Goal: Information Seeking & Learning: Learn about a topic

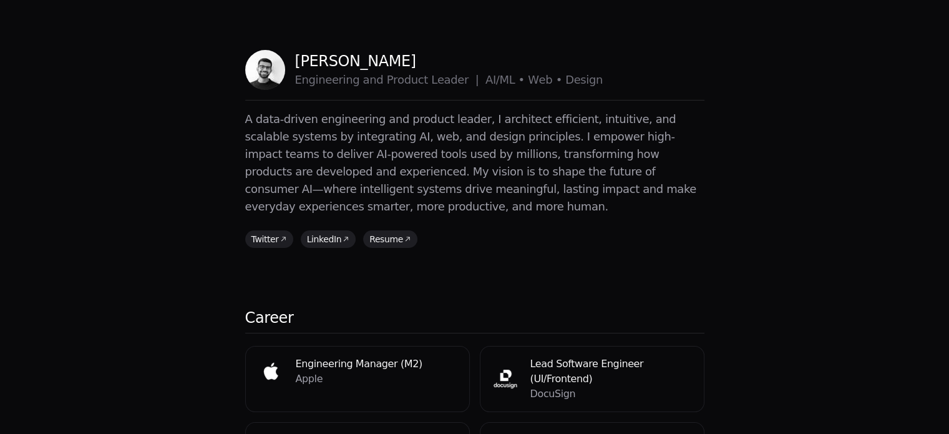
click at [617, 139] on p "A data-driven engineering and product leader, I architect efficient, intuitive,…" at bounding box center [474, 162] width 459 height 105
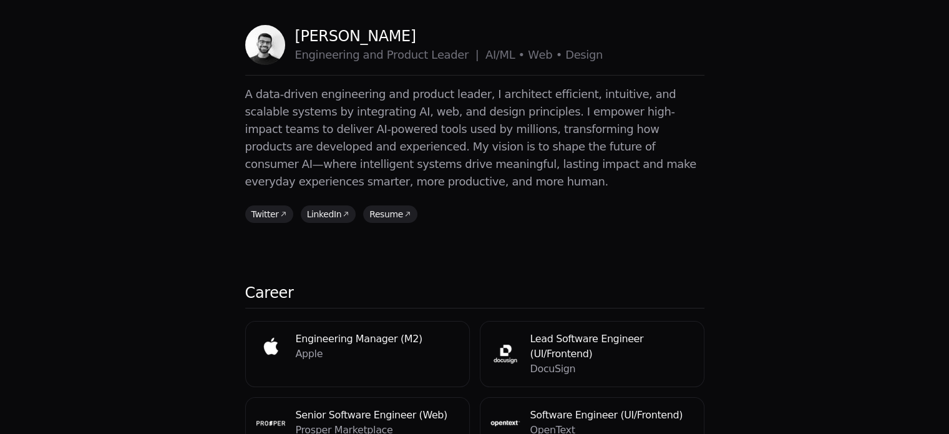
scroll to position [27, 0]
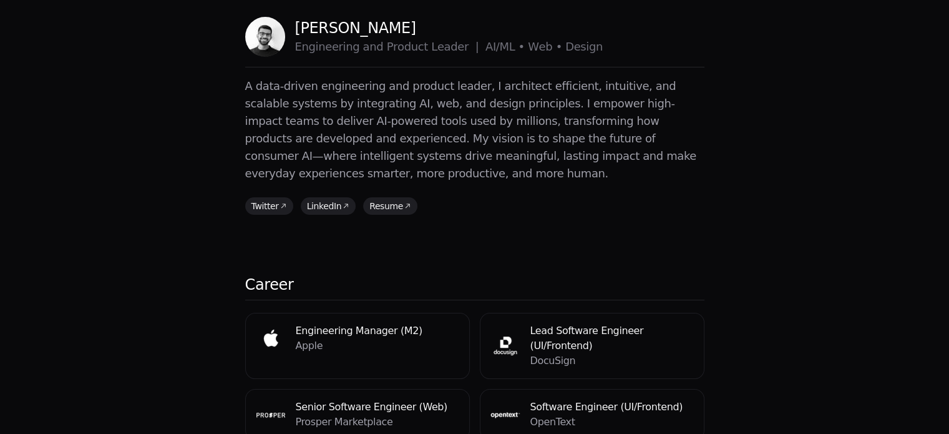
scroll to position [0, 0]
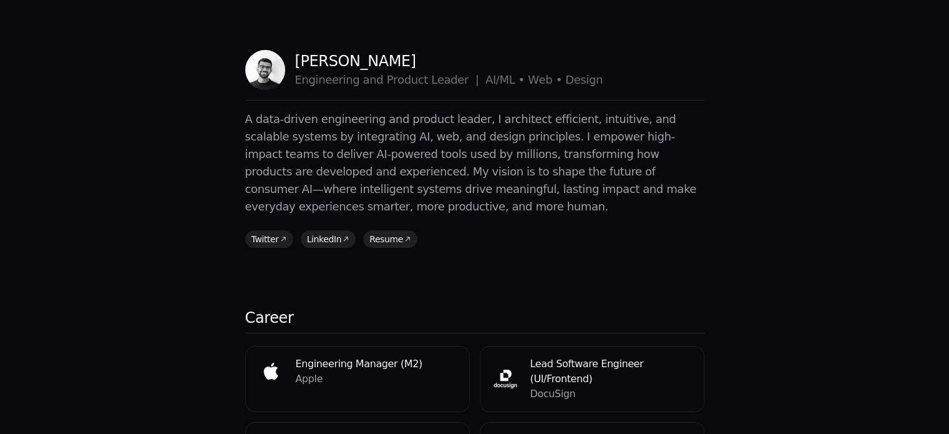
click at [662, 144] on p "A data-driven engineering and product leader, I architect efficient, intuitive,…" at bounding box center [474, 162] width 459 height 105
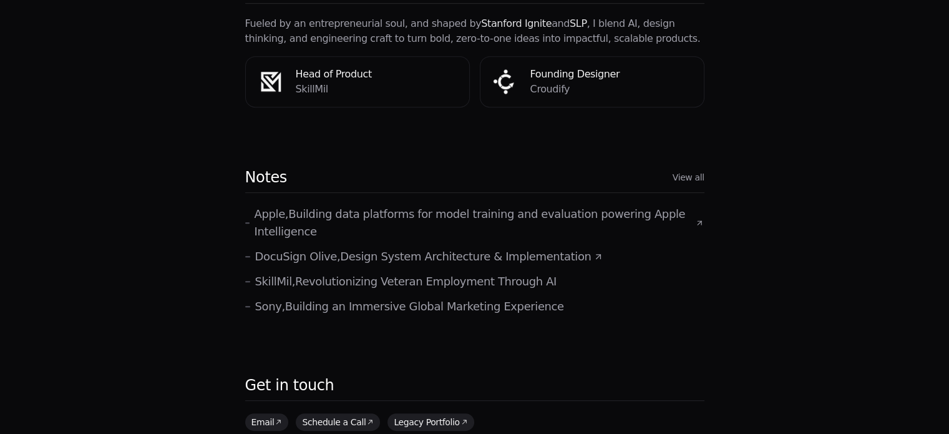
scroll to position [677, 0]
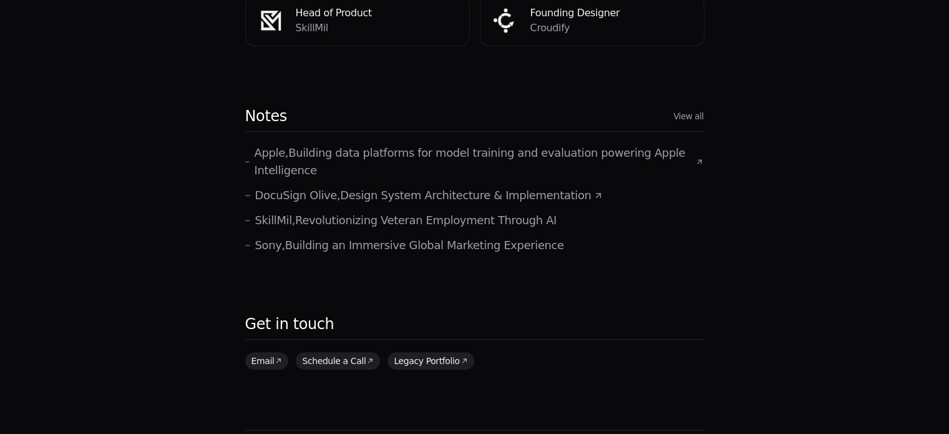
click at [689, 110] on link "View all" at bounding box center [689, 116] width 30 height 12
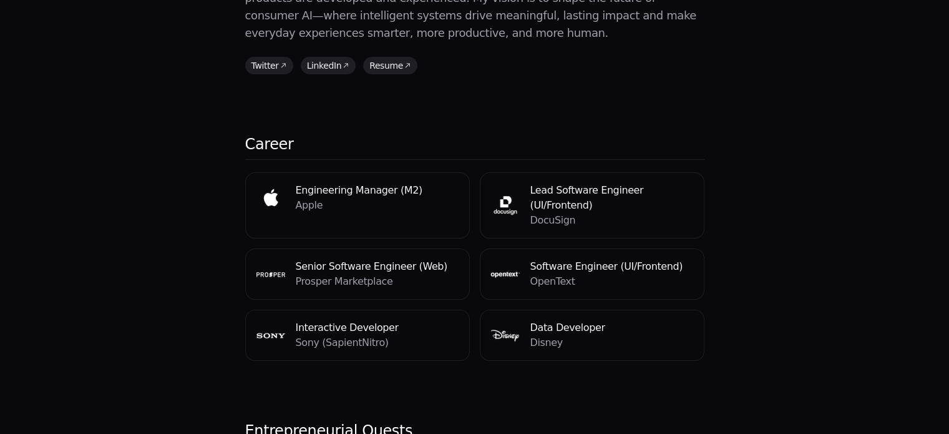
scroll to position [176, 0]
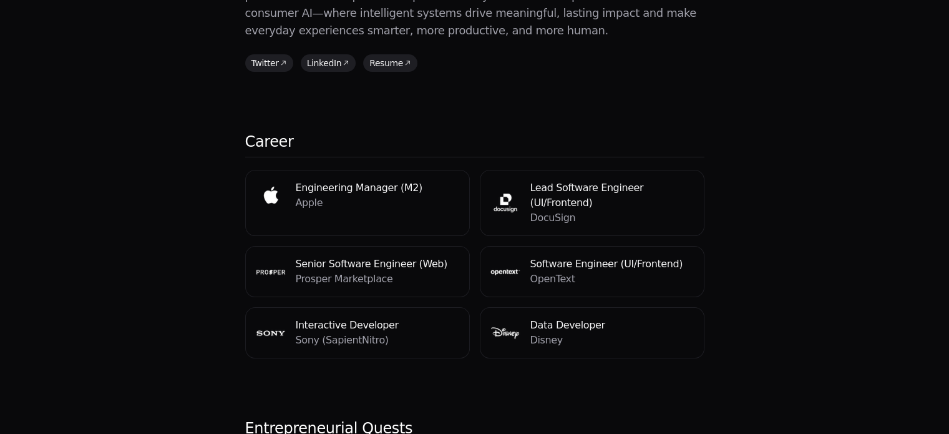
click at [751, 208] on div "Maitrik Patel Engineering and Product Leader | AI/ML • Web • Design E n g i n e…" at bounding box center [474, 396] width 949 height 1145
click at [626, 180] on h4 "Lead Software Engineer (UI/Frontend)" at bounding box center [613, 195] width 164 height 30
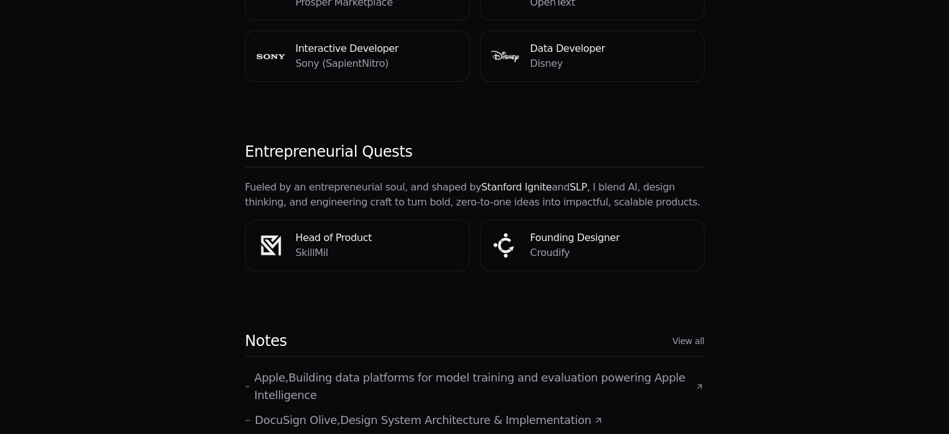
scroll to position [453, 0]
click at [692, 335] on link "View all" at bounding box center [689, 341] width 30 height 12
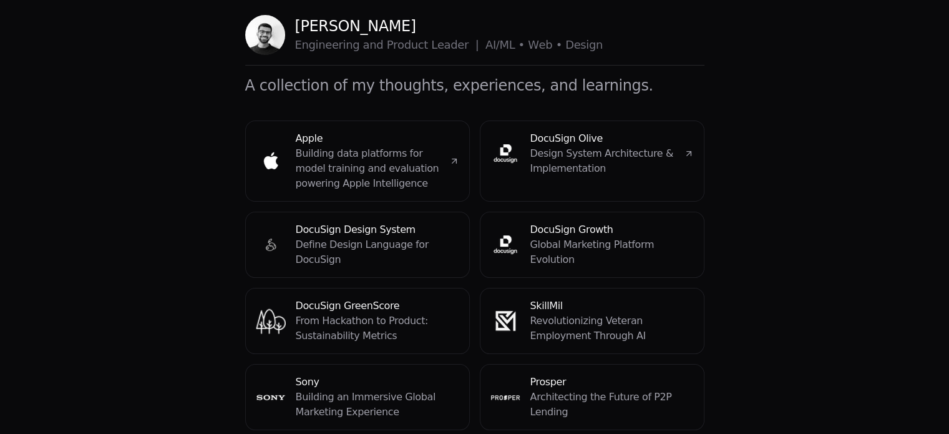
scroll to position [9, 0]
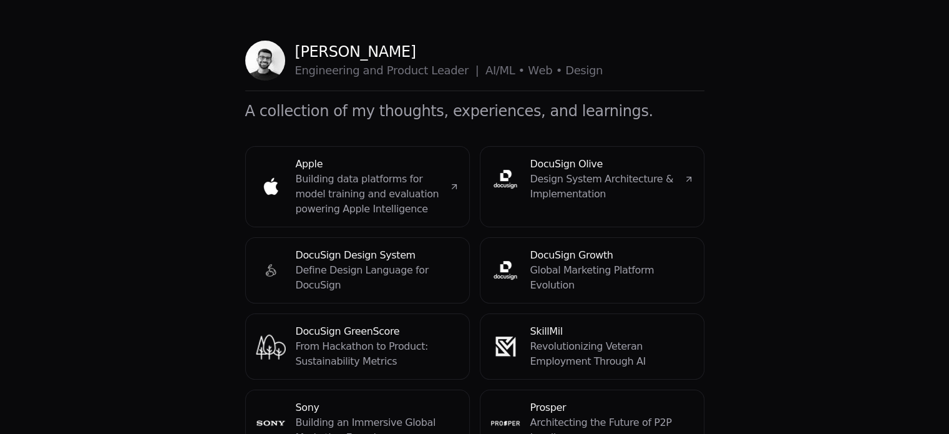
click at [402, 165] on h4 "Apple" at bounding box center [368, 164] width 144 height 15
click at [402, 270] on p "Define Design Language for DocuSign" at bounding box center [378, 278] width 164 height 30
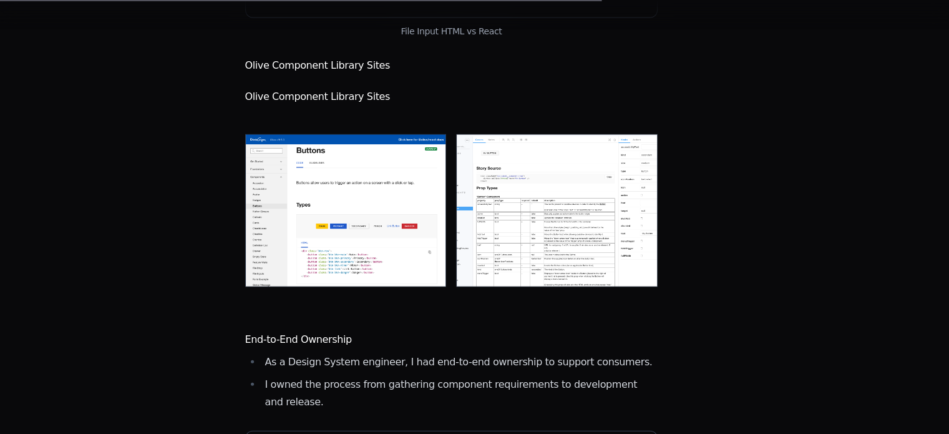
scroll to position [2792, 0]
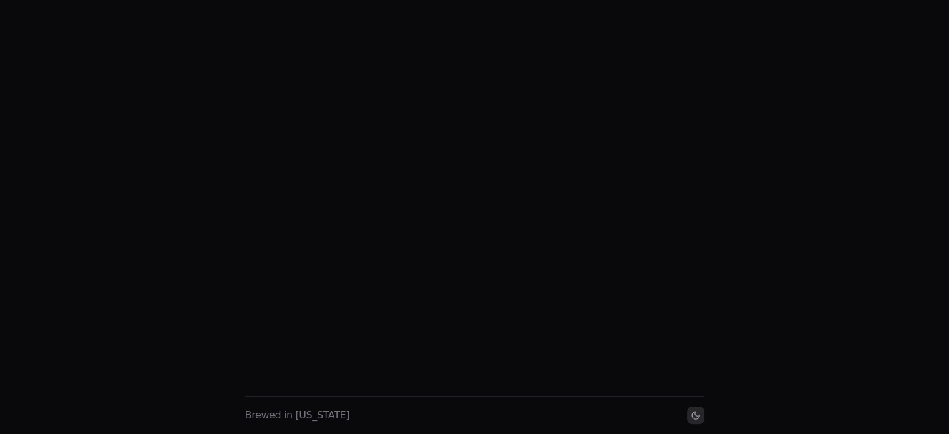
scroll to position [9, 0]
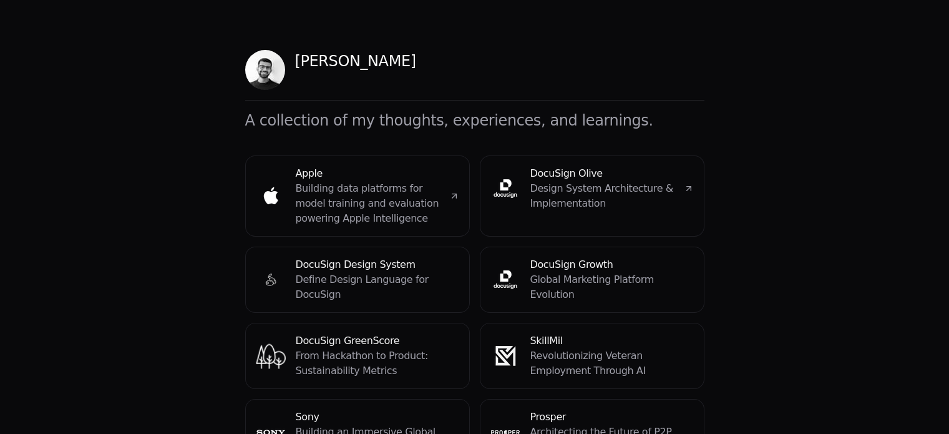
scroll to position [266, 0]
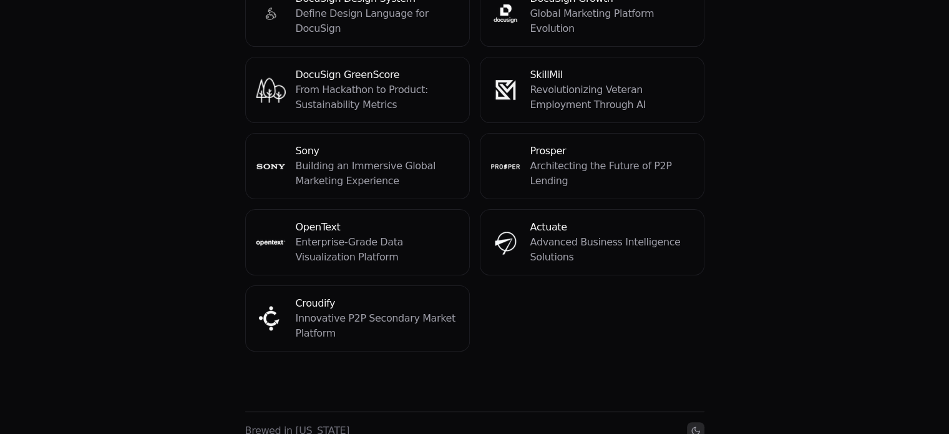
click at [417, 159] on p "Building an Immersive Global Marketing Experience" at bounding box center [378, 174] width 164 height 30
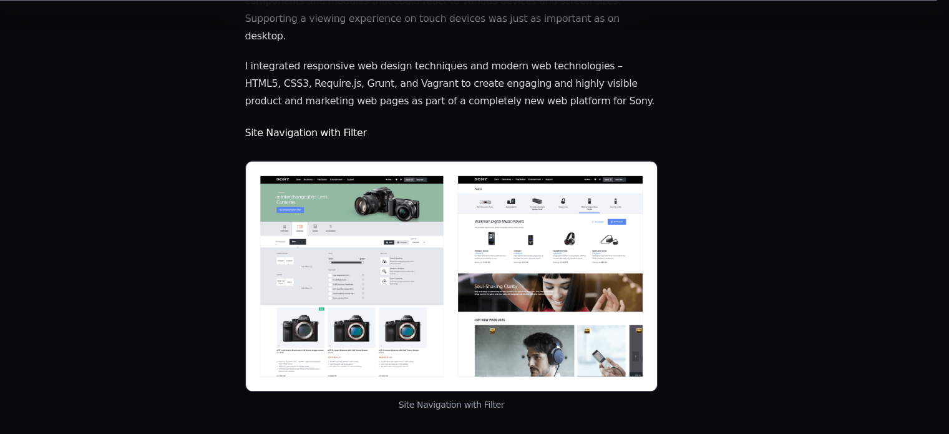
scroll to position [1928, 0]
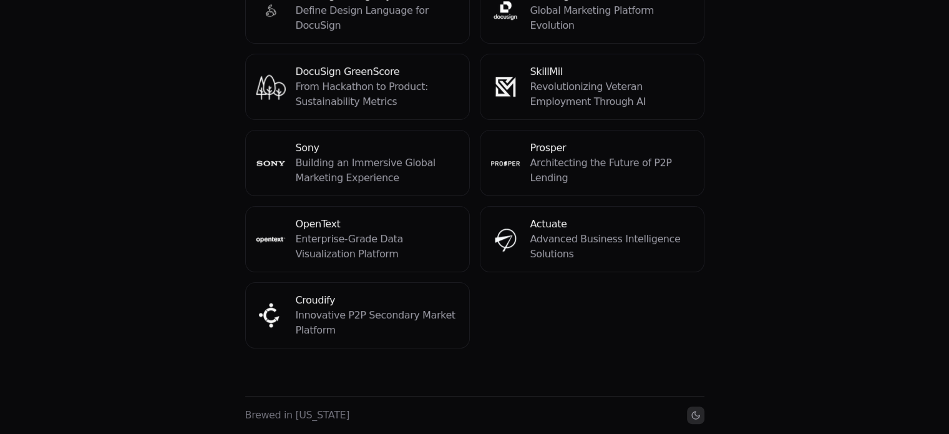
scroll to position [266, 0]
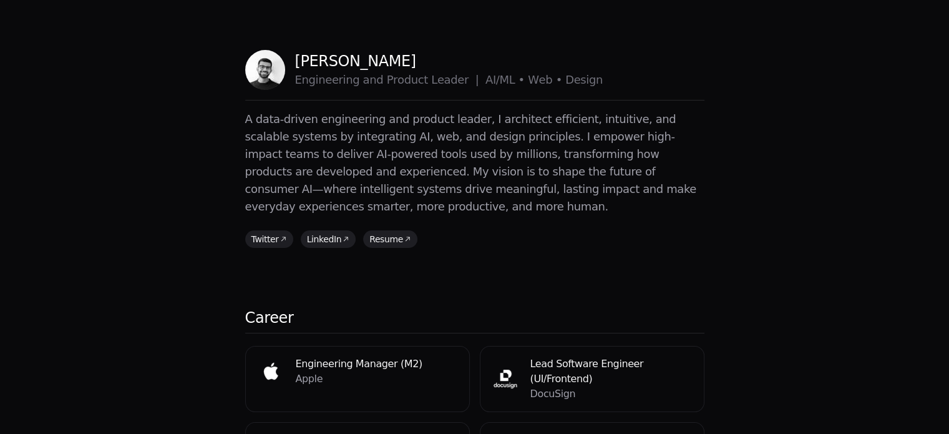
click at [402, 170] on p "A data-driven engineering and product leader, I architect efficient, intuitive,…" at bounding box center [474, 162] width 459 height 105
click at [385, 229] on link "Resume" at bounding box center [392, 237] width 54 height 17
click at [541, 137] on p "A data-driven engineering and product leader, I architect efficient, intuitive,…" at bounding box center [474, 162] width 459 height 105
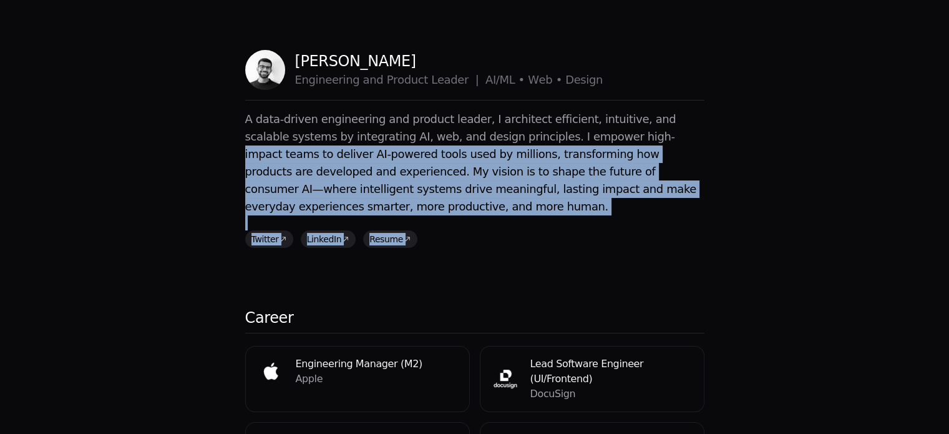
drag, startPoint x: 541, startPoint y: 137, endPoint x: 627, endPoint y: 210, distance: 112.5
click at [627, 210] on section "A data-driven engineering and product leader, I architect efficient, intuitive,…" at bounding box center [474, 178] width 459 height 137
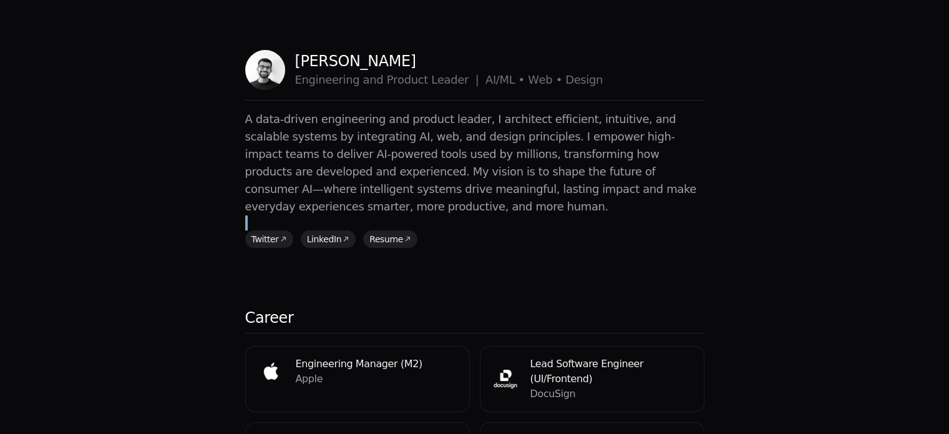
click at [627, 210] on section "A data-driven engineering and product leader, I architect efficient, intuitive,…" at bounding box center [474, 178] width 459 height 137
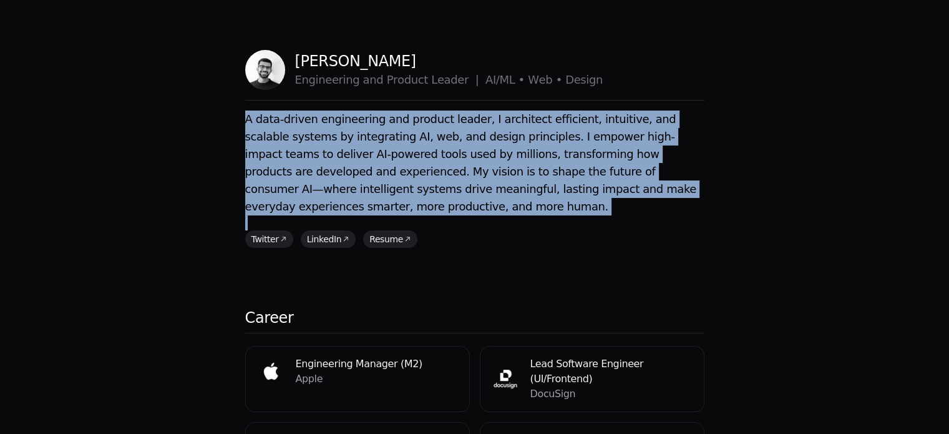
click at [627, 210] on section "A data-driven engineering and product leader, I architect efficient, intuitive,…" at bounding box center [474, 178] width 459 height 137
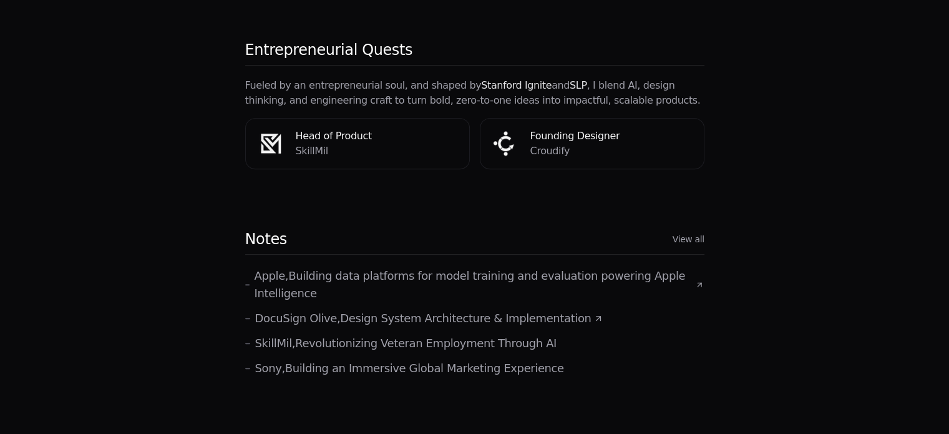
scroll to position [555, 0]
click at [694, 232] on link "View all" at bounding box center [689, 238] width 32 height 12
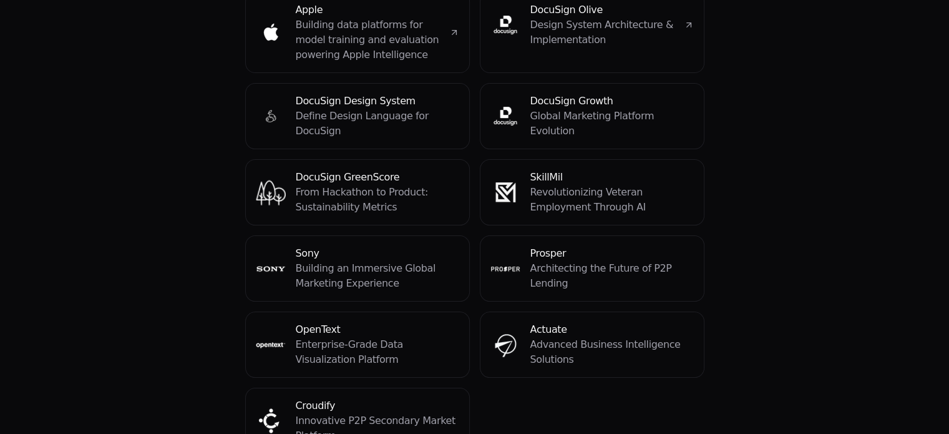
scroll to position [162, 0]
click at [402, 267] on p "Building an Immersive Global Marketing Experience" at bounding box center [378, 277] width 164 height 30
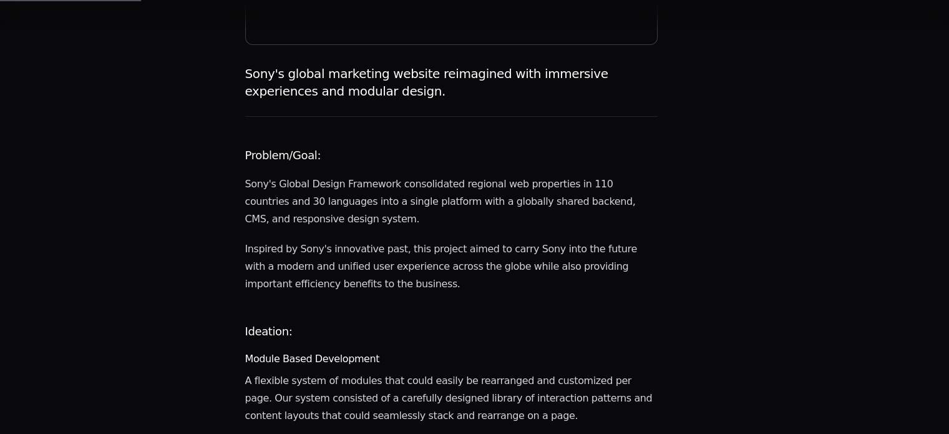
scroll to position [306, 0]
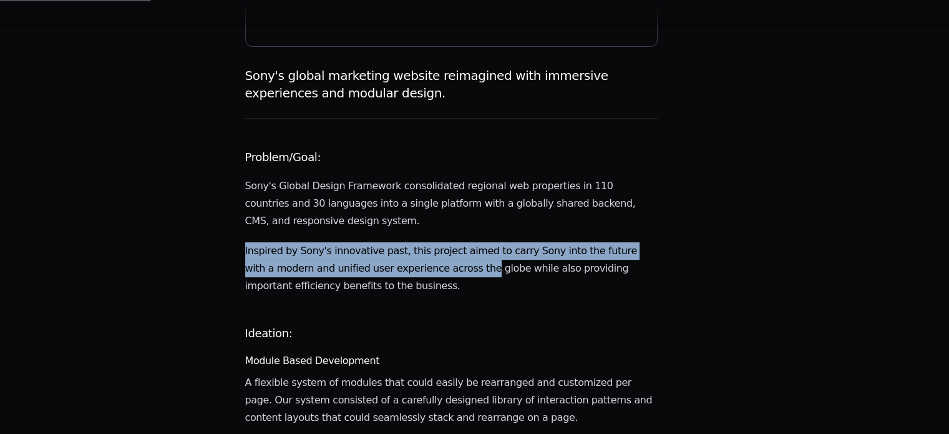
drag, startPoint x: 397, startPoint y: 185, endPoint x: 482, endPoint y: 237, distance: 99.5
click at [482, 242] on p "Inspired by Sony's innovative past, this project aimed to carry Sony into the f…" at bounding box center [451, 268] width 413 height 52
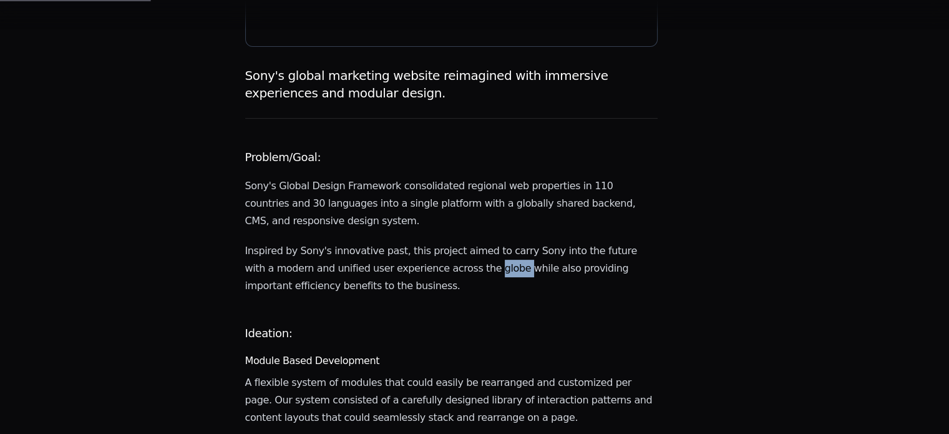
click at [482, 242] on p "Inspired by Sony's innovative past, this project aimed to carry Sony into the f…" at bounding box center [451, 268] width 413 height 52
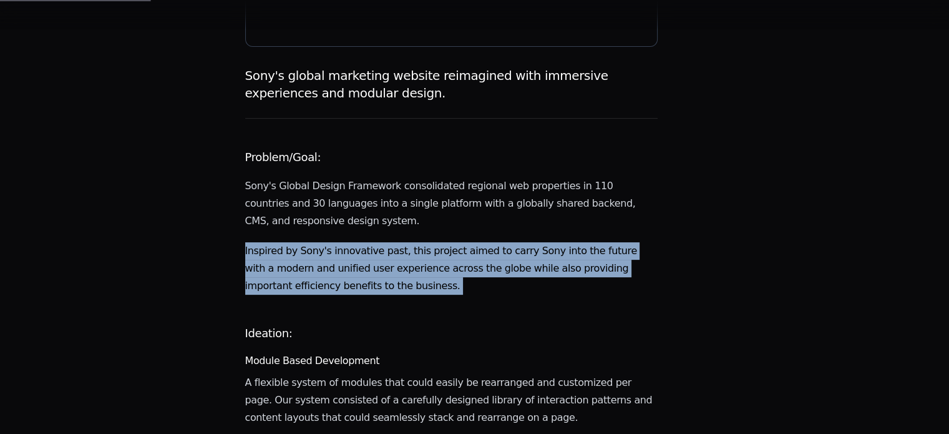
click at [482, 242] on p "Inspired by Sony's innovative past, this project aimed to carry Sony into the f…" at bounding box center [451, 268] width 413 height 52
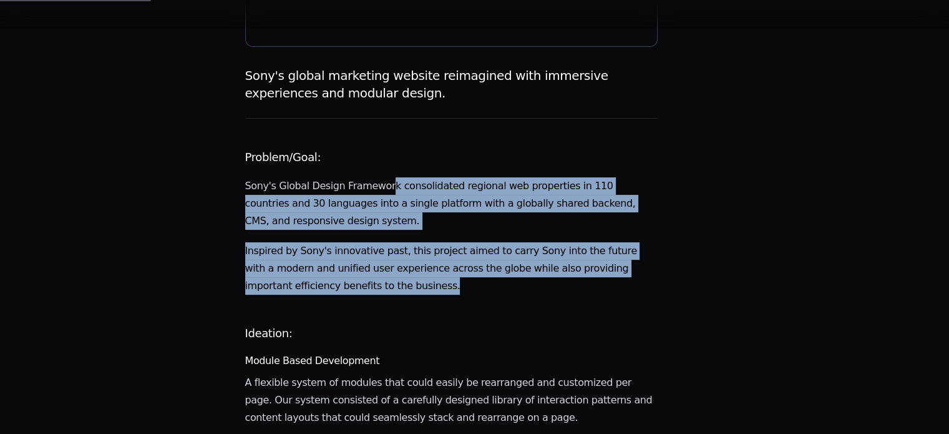
drag, startPoint x: 377, startPoint y: 157, endPoint x: 501, endPoint y: 260, distance: 161.0
click at [501, 260] on p "Inspired by Sony's innovative past, this project aimed to carry Sony into the f…" at bounding box center [451, 268] width 413 height 52
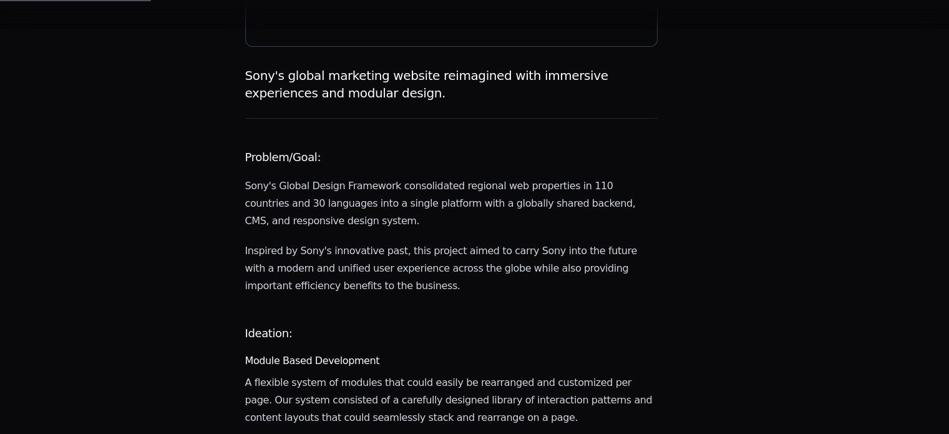
click at [501, 260] on p "Inspired by Sony's innovative past, this project aimed to carry Sony into the f…" at bounding box center [451, 268] width 413 height 52
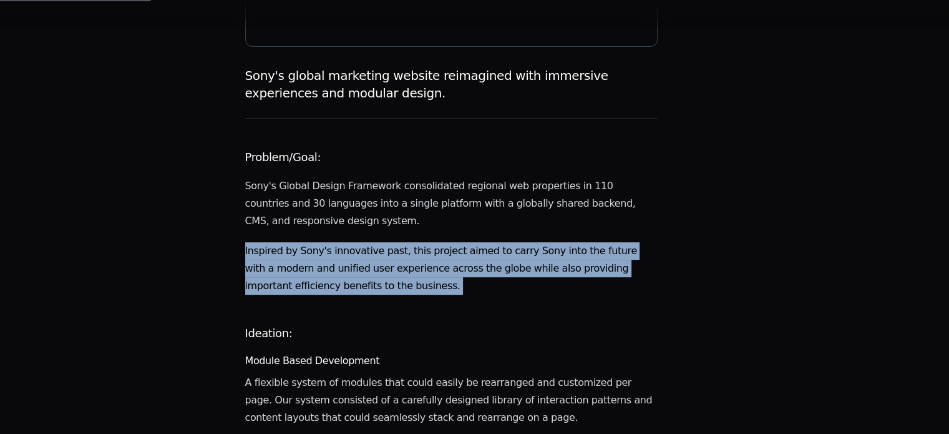
click at [501, 260] on p "Inspired by Sony's innovative past, this project aimed to carry Sony into the f…" at bounding box center [451, 268] width 413 height 52
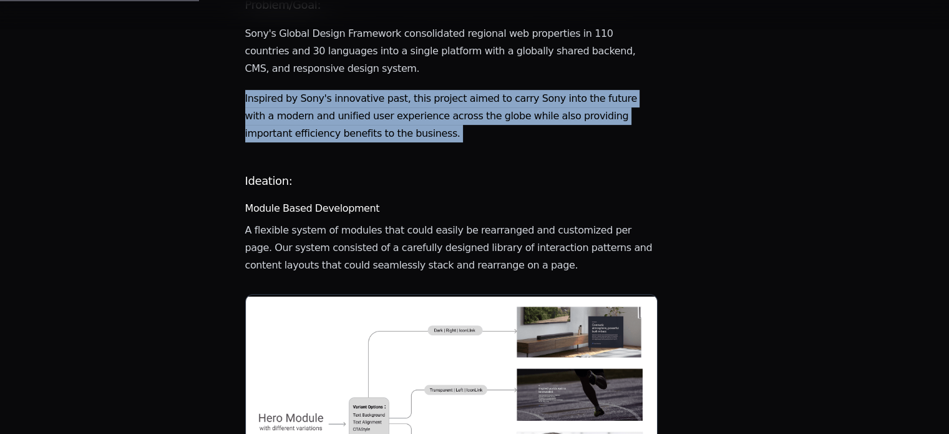
scroll to position [463, 0]
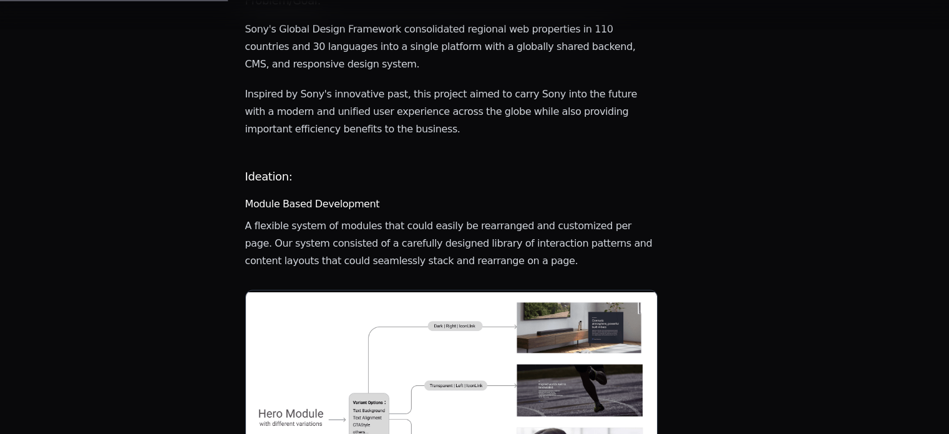
click at [443, 217] on p "A flexible system of modules that could easily be rearranged and customized per…" at bounding box center [451, 243] width 413 height 52
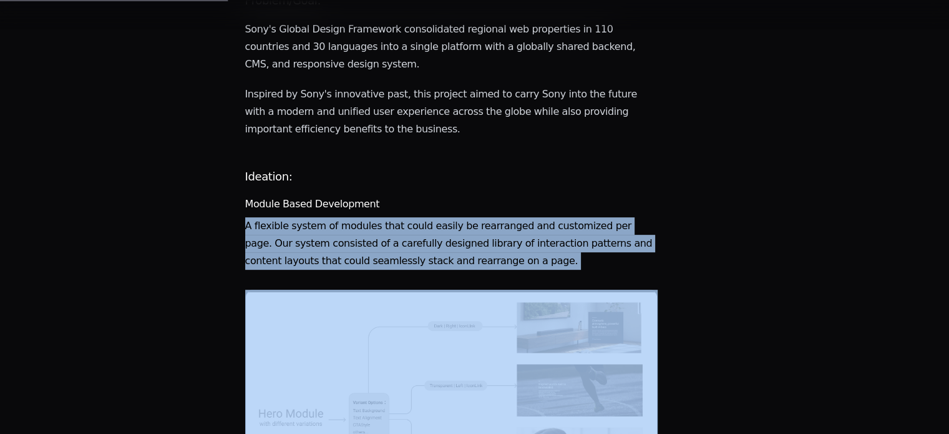
click at [443, 217] on p "A flexible system of modules that could easily be rearranged and customized per…" at bounding box center [451, 243] width 413 height 52
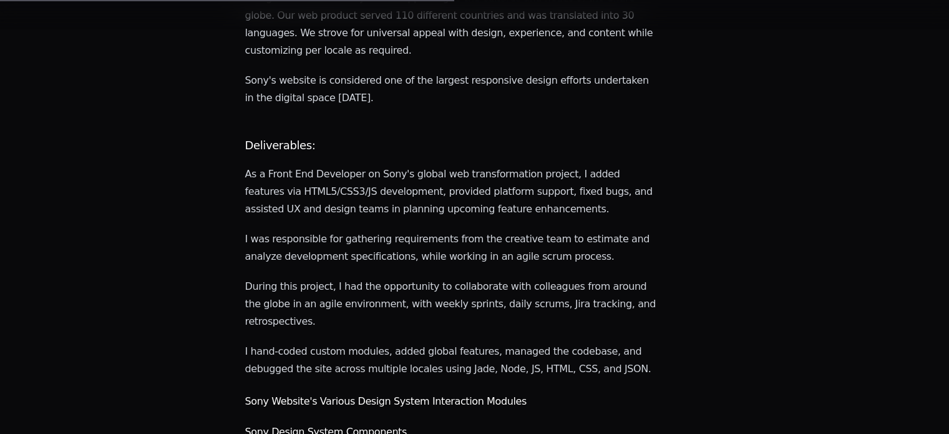
scroll to position [1086, 0]
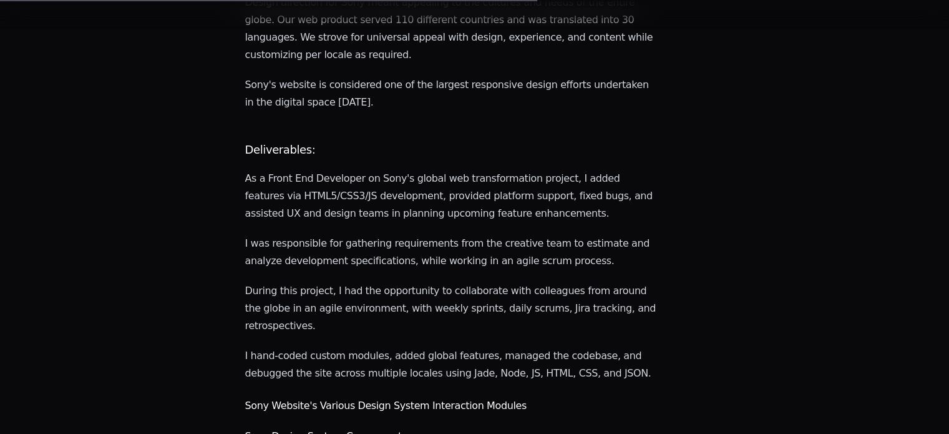
click at [443, 198] on main "Sony's global marketing website reimagined with immersive experiences and modul…" at bounding box center [451, 170] width 413 height 2221
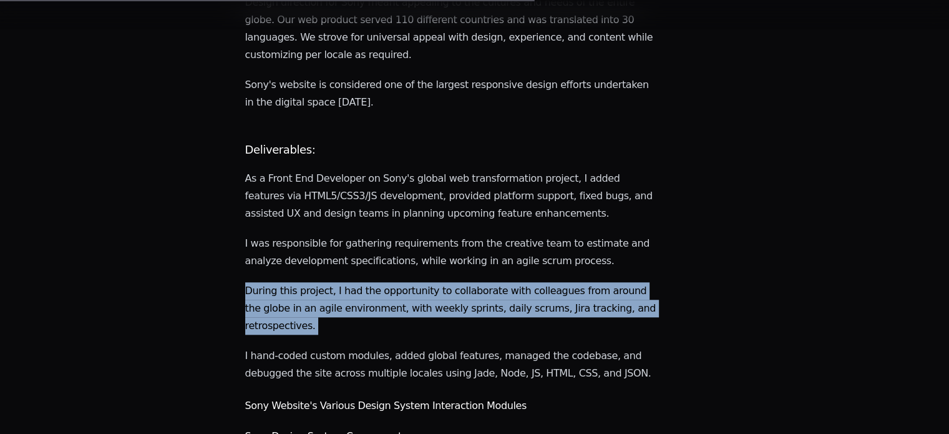
click at [443, 198] on main "Sony's global marketing website reimagined with immersive experiences and modul…" at bounding box center [451, 170] width 413 height 2221
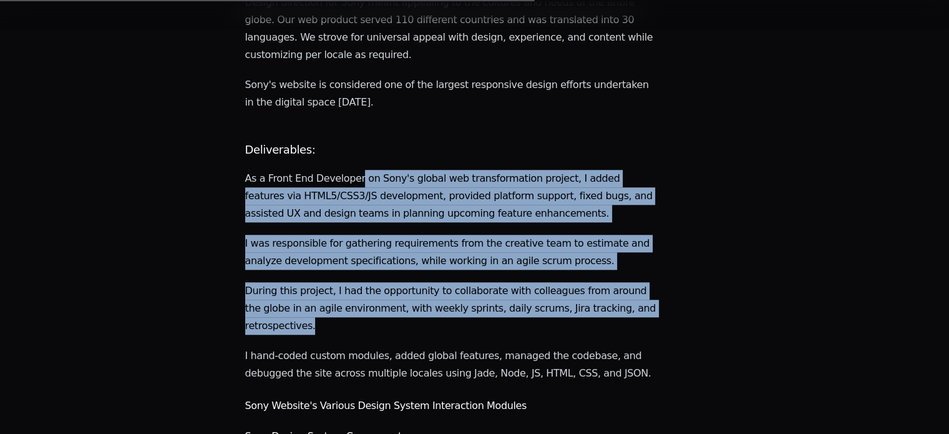
drag, startPoint x: 351, startPoint y: 88, endPoint x: 481, endPoint y: 260, distance: 215.4
click at [481, 260] on main "Sony's global marketing website reimagined with immersive experiences and modul…" at bounding box center [451, 170] width 413 height 2221
click at [481, 282] on p "During this project, I had the opportunity to collaborate with colleagues from …" at bounding box center [451, 308] width 413 height 52
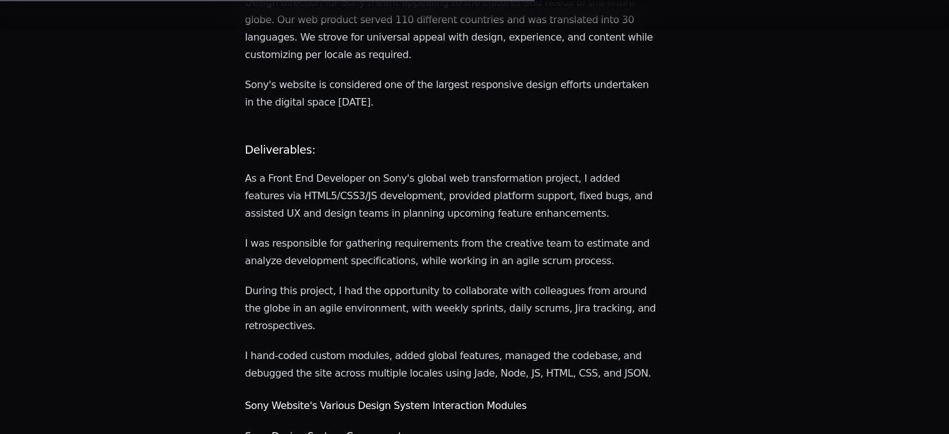
click at [481, 282] on p "During this project, I had the opportunity to collaborate with colleagues from …" at bounding box center [451, 308] width 413 height 52
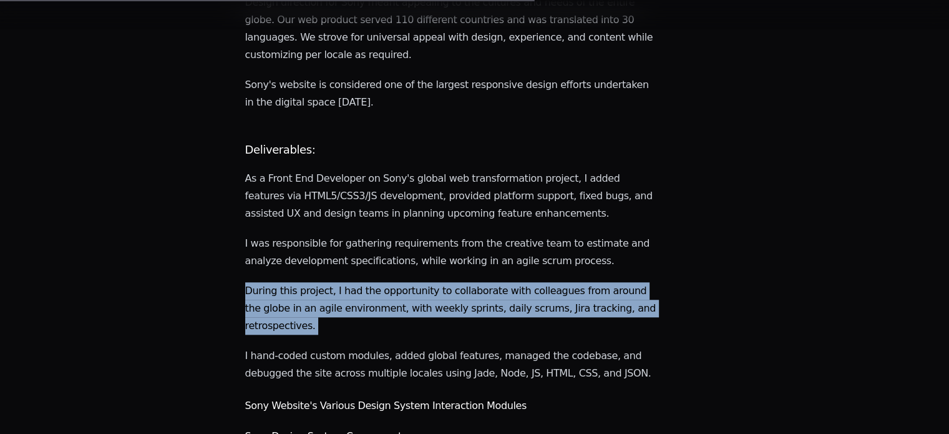
click at [481, 282] on p "During this project, I had the opportunity to collaborate with colleagues from …" at bounding box center [451, 308] width 413 height 52
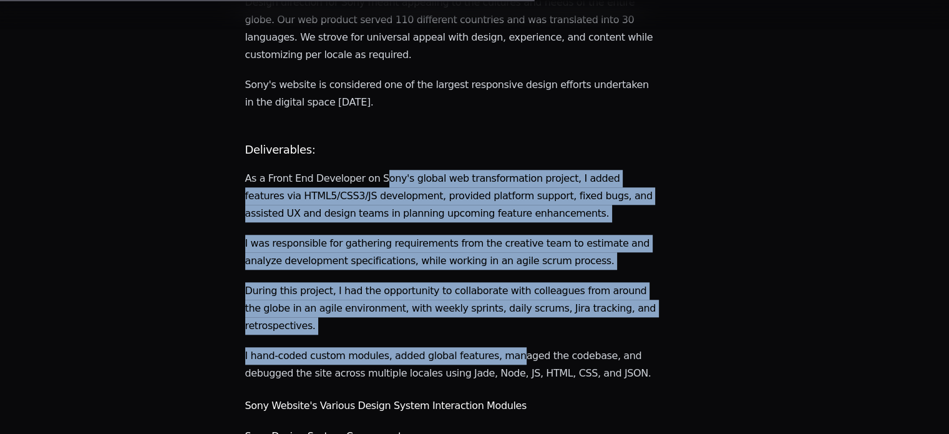
drag, startPoint x: 374, startPoint y: 110, endPoint x: 506, endPoint y: 279, distance: 213.9
click at [506, 279] on main "Sony's global marketing website reimagined with immersive experiences and modul…" at bounding box center [451, 170] width 413 height 2221
click at [506, 347] on p "I hand-coded custom modules, added global features, managed the codebase, and d…" at bounding box center [451, 364] width 413 height 35
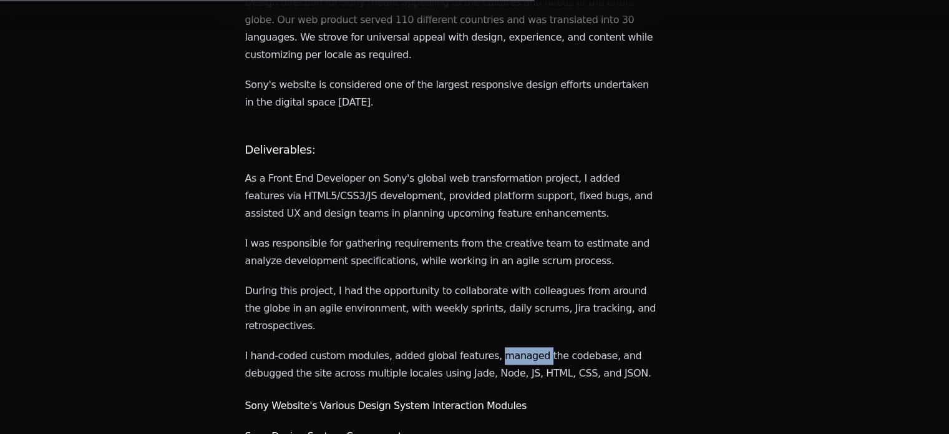
click at [506, 347] on p "I hand-coded custom modules, added global features, managed the codebase, and d…" at bounding box center [451, 364] width 413 height 35
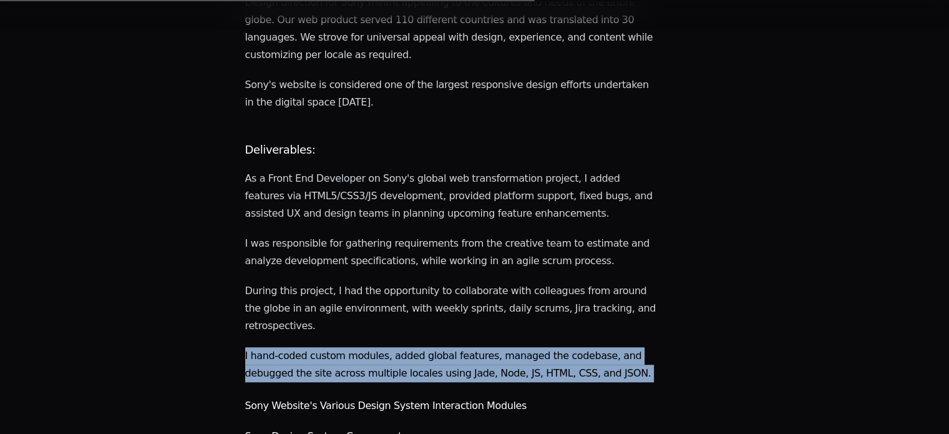
click at [506, 347] on p "I hand-coded custom modules, added global features, managed the codebase, and d…" at bounding box center [451, 364] width 413 height 35
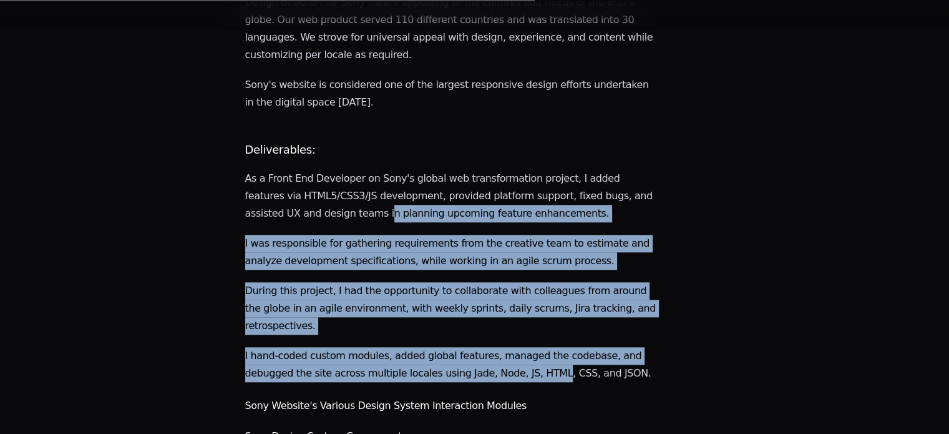
drag, startPoint x: 393, startPoint y: 142, endPoint x: 531, endPoint y: 295, distance: 206.0
click at [531, 295] on main "Sony's global marketing website reimagined with immersive experiences and modul…" at bounding box center [451, 170] width 413 height 2221
click at [531, 347] on p "I hand-coded custom modules, added global features, managed the codebase, and d…" at bounding box center [451, 364] width 413 height 35
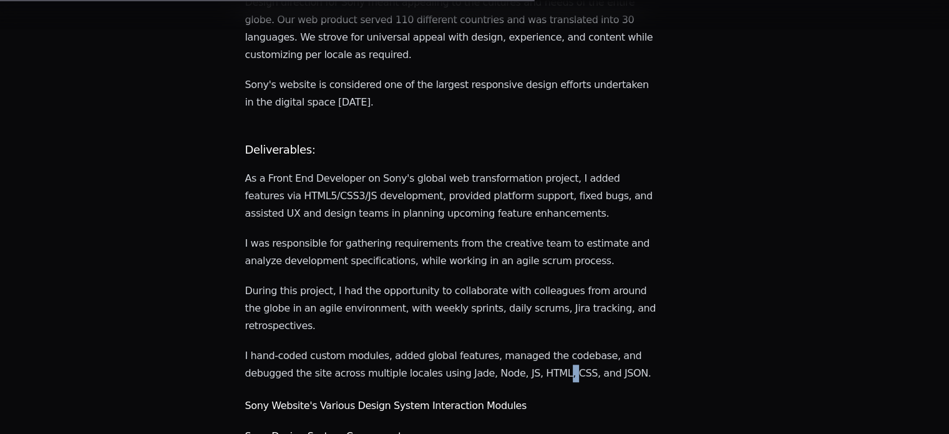
click at [531, 347] on p "I hand-coded custom modules, added global features, managed the codebase, and d…" at bounding box center [451, 364] width 413 height 35
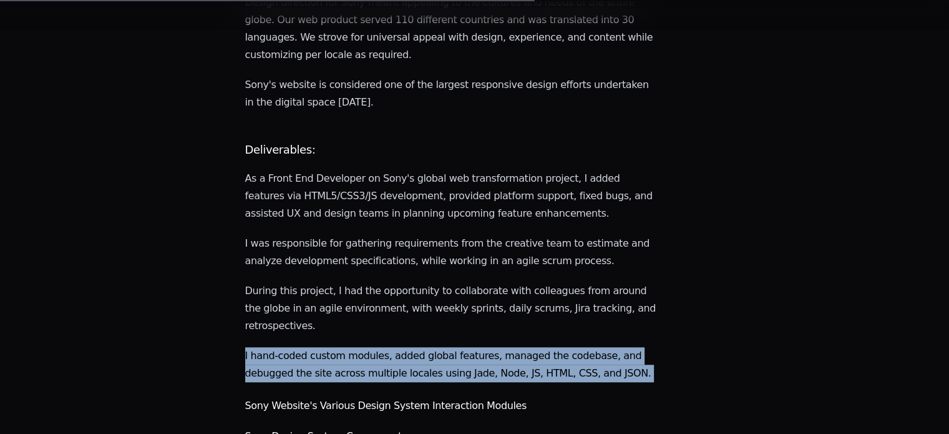
click at [531, 347] on p "I hand-coded custom modules, added global features, managed the codebase, and d…" at bounding box center [451, 364] width 413 height 35
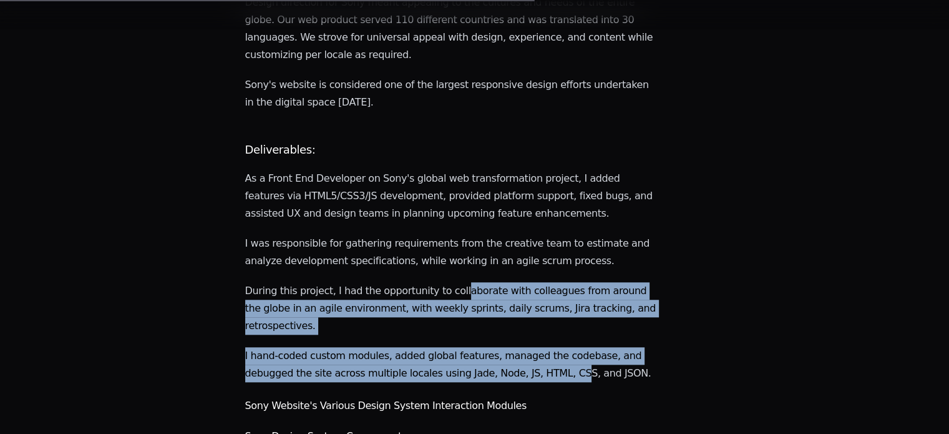
drag, startPoint x: 445, startPoint y: 204, endPoint x: 551, endPoint y: 302, distance: 144.0
click at [551, 302] on main "Sony's global marketing website reimagined with immersive experiences and modul…" at bounding box center [451, 170] width 413 height 2221
click at [551, 347] on p "I hand-coded custom modules, added global features, managed the codebase, and d…" at bounding box center [451, 364] width 413 height 35
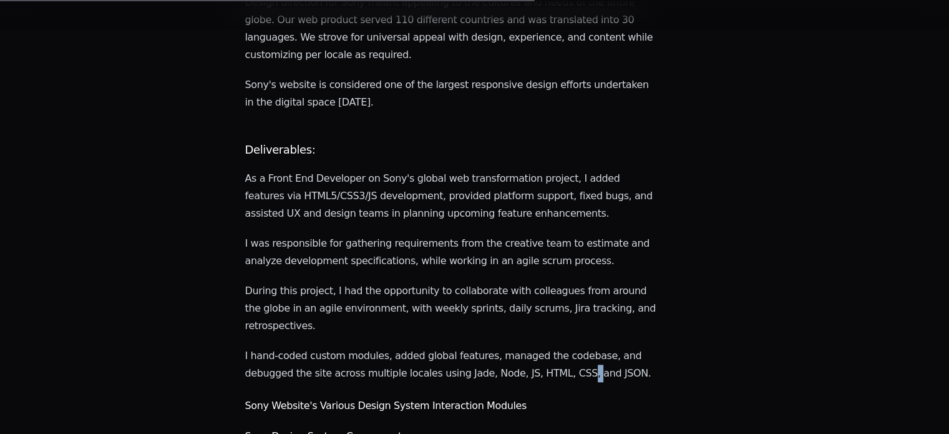
click at [551, 347] on p "I hand-coded custom modules, added global features, managed the codebase, and d…" at bounding box center [451, 364] width 413 height 35
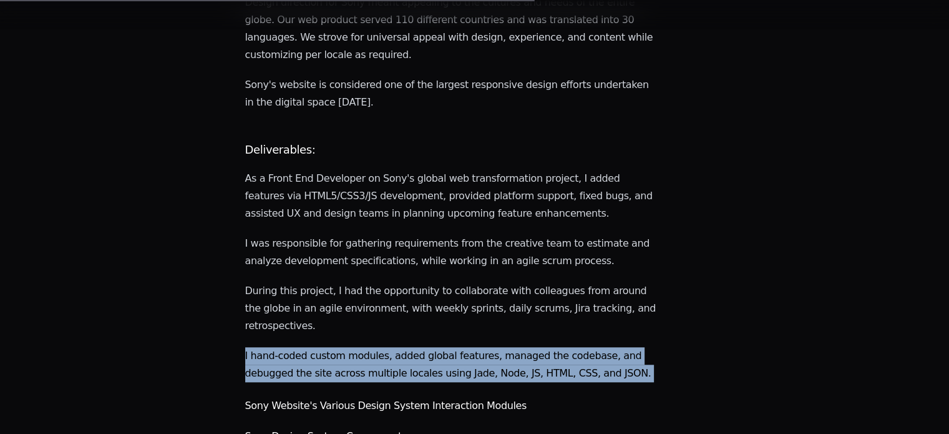
click at [551, 347] on p "I hand-coded custom modules, added global features, managed the codebase, and d…" at bounding box center [451, 364] width 413 height 35
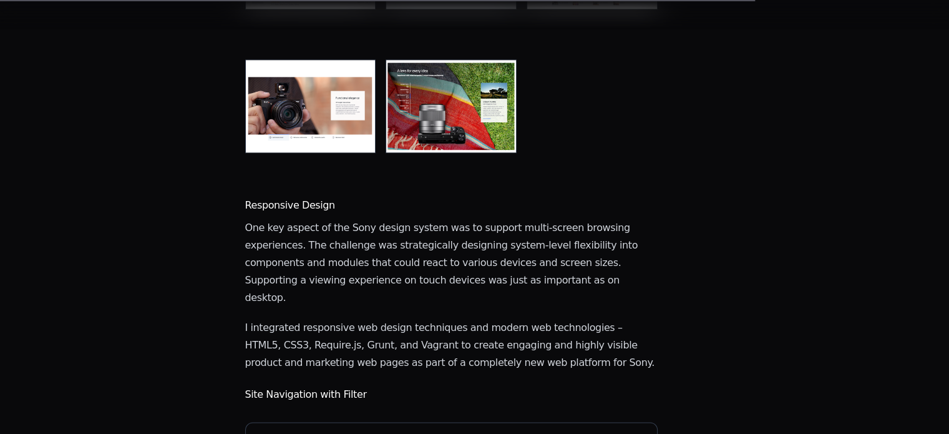
scroll to position [1644, 0]
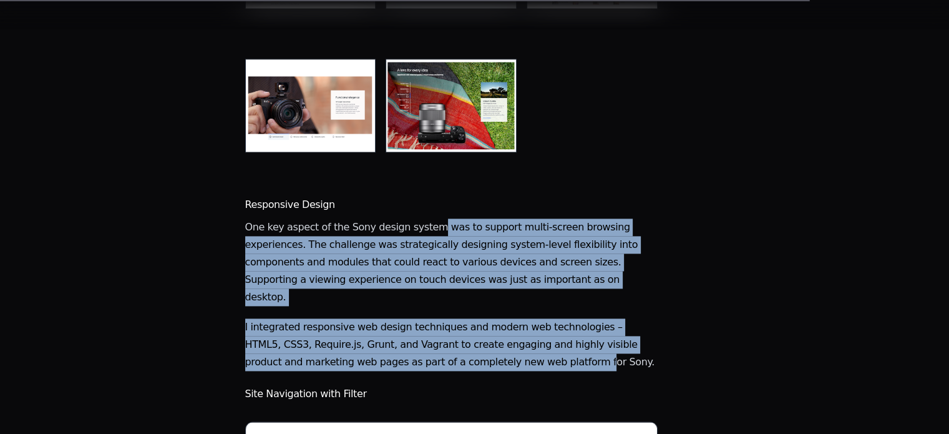
drag, startPoint x: 419, startPoint y: 148, endPoint x: 569, endPoint y: 283, distance: 202.4
click at [569, 318] on p "I integrated responsive web design techniques and modern web technologies – HTM…" at bounding box center [451, 344] width 413 height 52
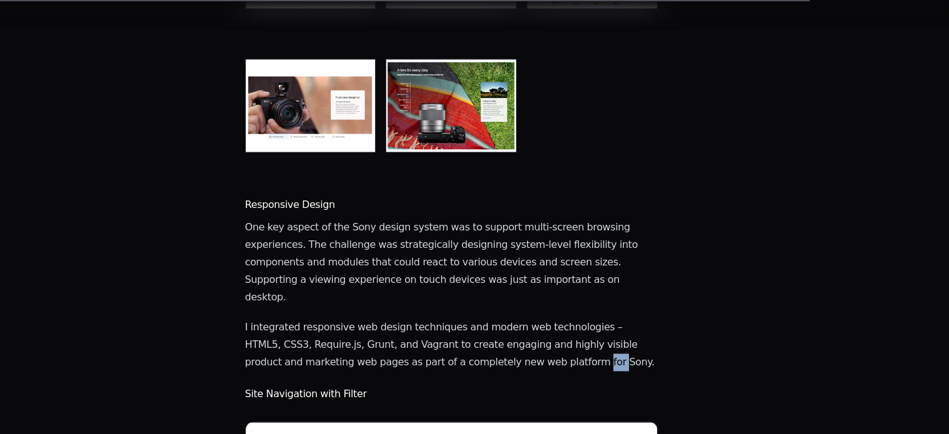
click at [569, 318] on p "I integrated responsive web design techniques and modern web technologies – HTM…" at bounding box center [451, 344] width 413 height 52
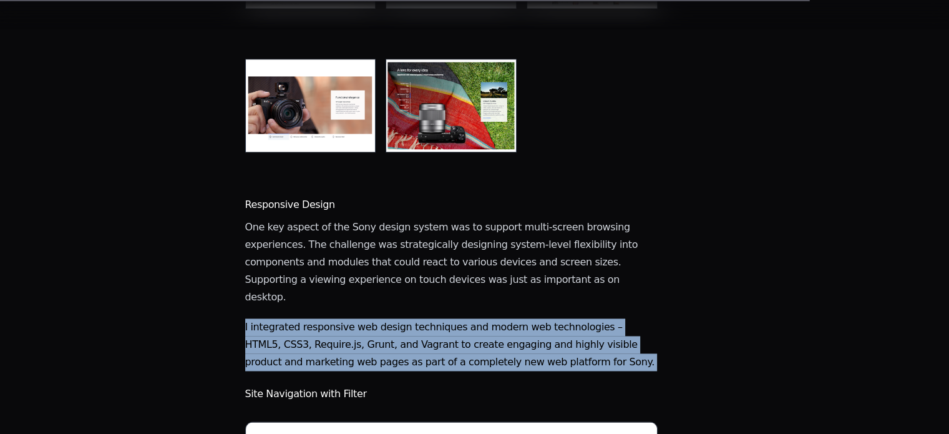
click at [569, 318] on p "I integrated responsive web design techniques and modern web technologies – HTM…" at bounding box center [451, 344] width 413 height 52
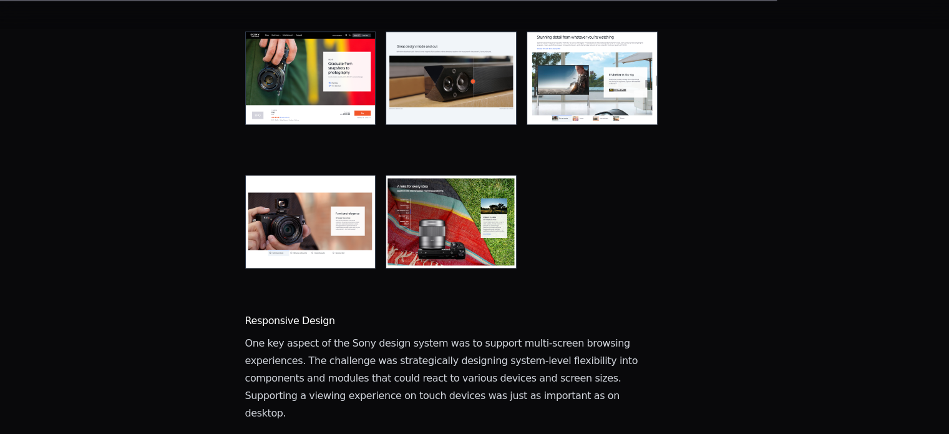
scroll to position [1528, 0]
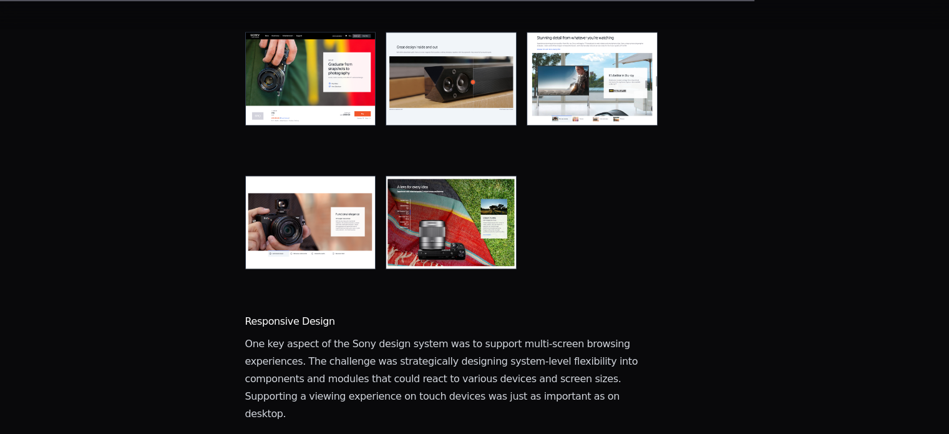
click at [569, 335] on p "One key aspect of the Sony design system was to support multi-screen browsing e…" at bounding box center [451, 378] width 413 height 87
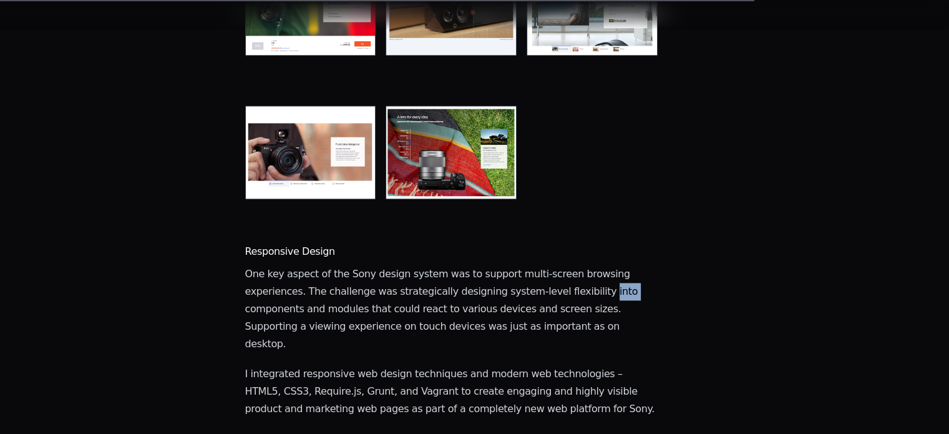
scroll to position [1606, 0]
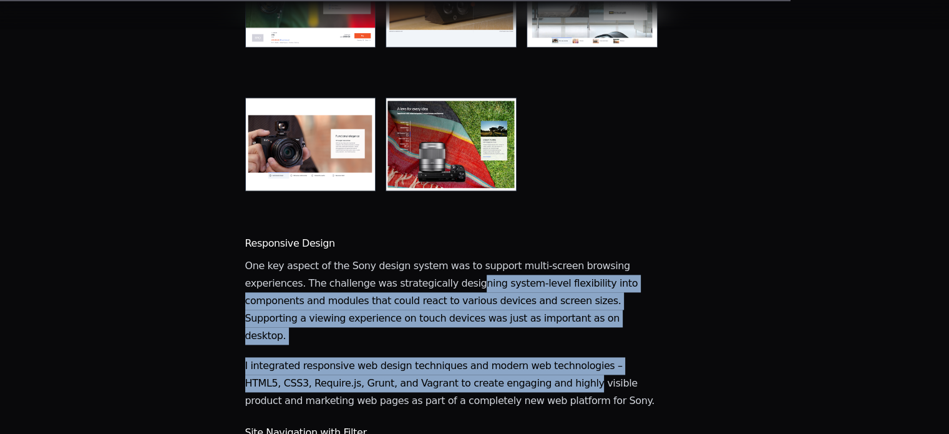
drag, startPoint x: 451, startPoint y: 193, endPoint x: 561, endPoint y: 307, distance: 158.5
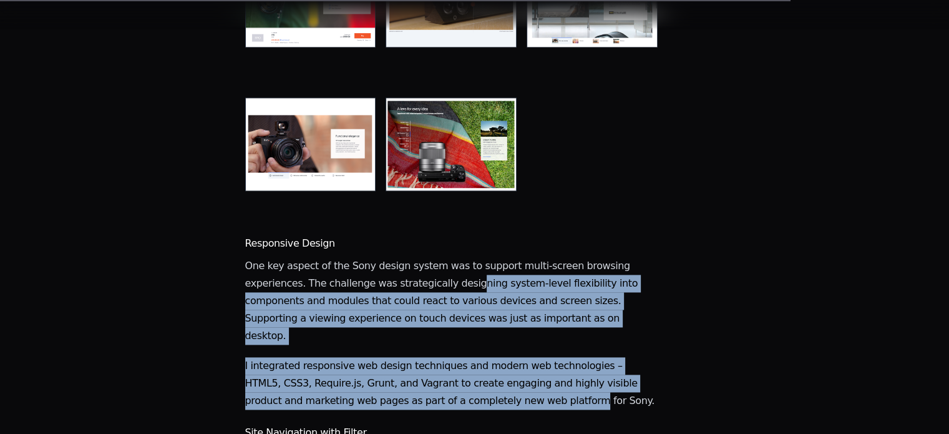
click at [561, 357] on p "I integrated responsive web design techniques and modern web technologies – HTM…" at bounding box center [451, 383] width 413 height 52
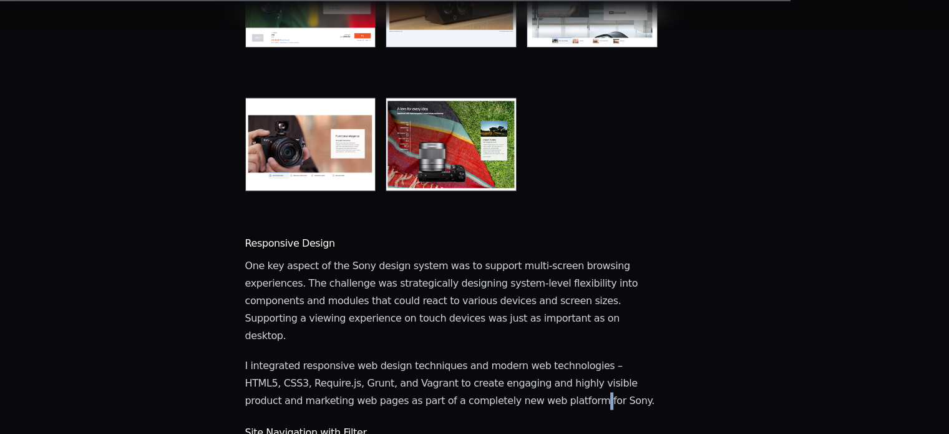
click at [561, 357] on p "I integrated responsive web design techniques and modern web technologies – HTM…" at bounding box center [451, 383] width 413 height 52
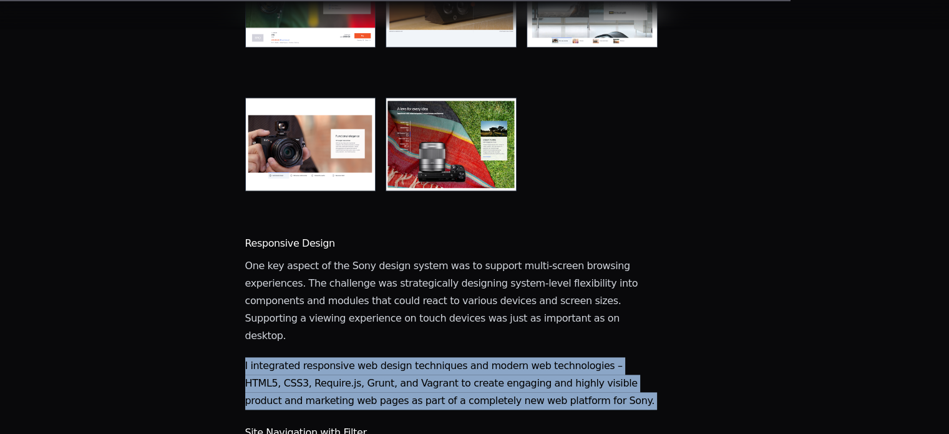
click at [561, 357] on p "I integrated responsive web design techniques and modern web technologies – HTM…" at bounding box center [451, 383] width 413 height 52
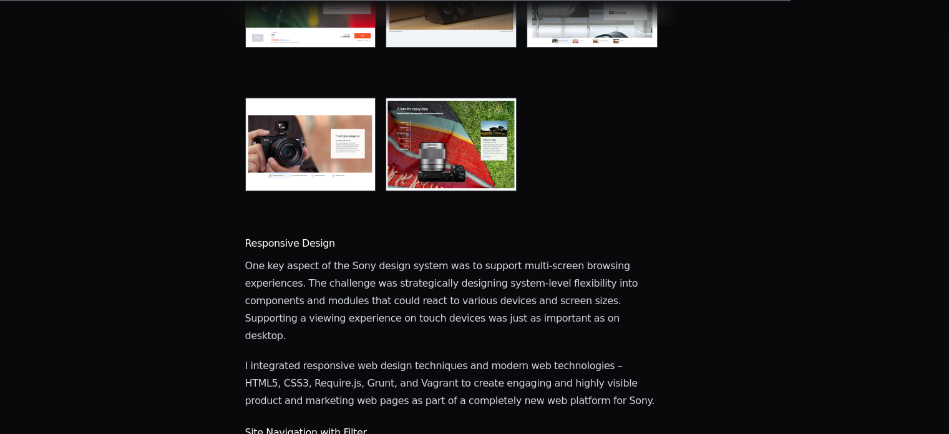
click at [442, 257] on p "One key aspect of the Sony design system was to support multi-screen browsing e…" at bounding box center [451, 300] width 413 height 87
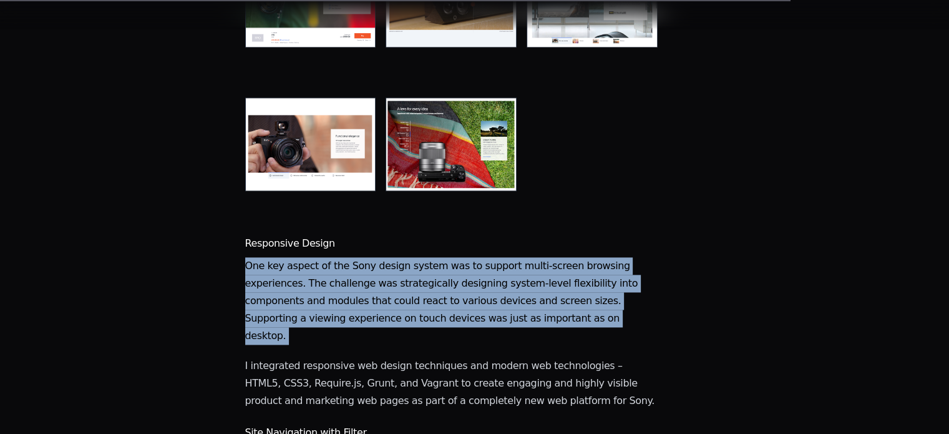
click at [442, 257] on p "One key aspect of the Sony design system was to support multi-screen browsing e…" at bounding box center [451, 300] width 413 height 87
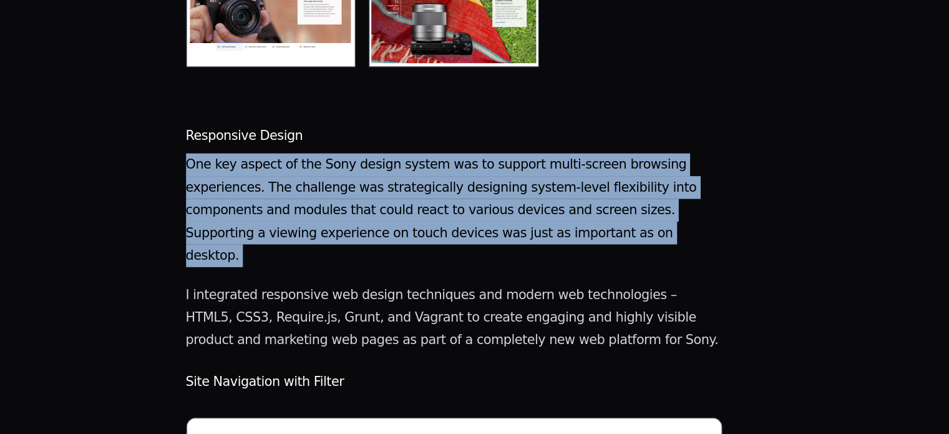
scroll to position [1703, 0]
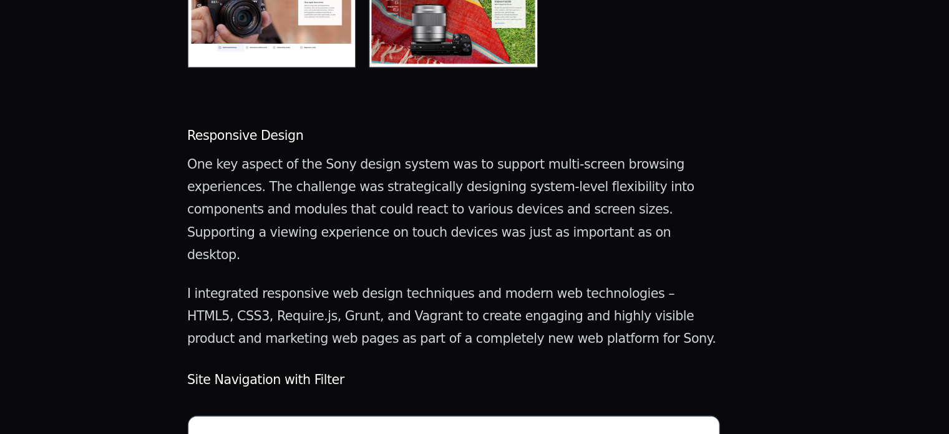
click at [371, 260] on p "I integrated responsive web design techniques and modern web technologies – HTM…" at bounding box center [451, 286] width 413 height 52
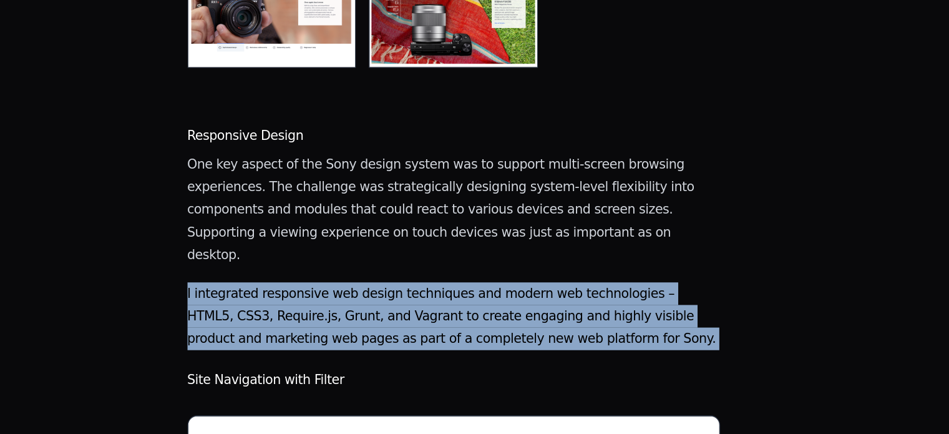
click at [371, 260] on p "I integrated responsive web design techniques and modern web technologies – HTM…" at bounding box center [451, 286] width 413 height 52
click at [323, 260] on p "I integrated responsive web design techniques and modern web technologies – HTM…" at bounding box center [451, 286] width 413 height 52
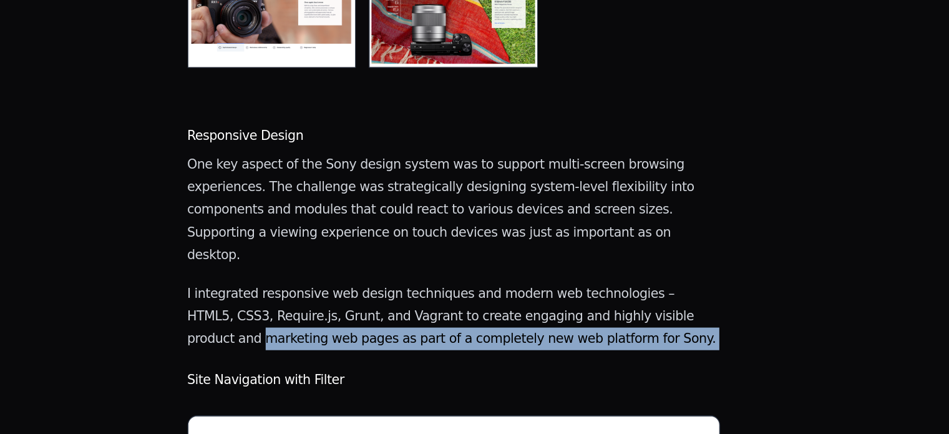
drag, startPoint x: 323, startPoint y: 222, endPoint x: 390, endPoint y: 237, distance: 68.0
click at [390, 260] on p "I integrated responsive web design techniques and modern web technologies – HTM…" at bounding box center [451, 286] width 413 height 52
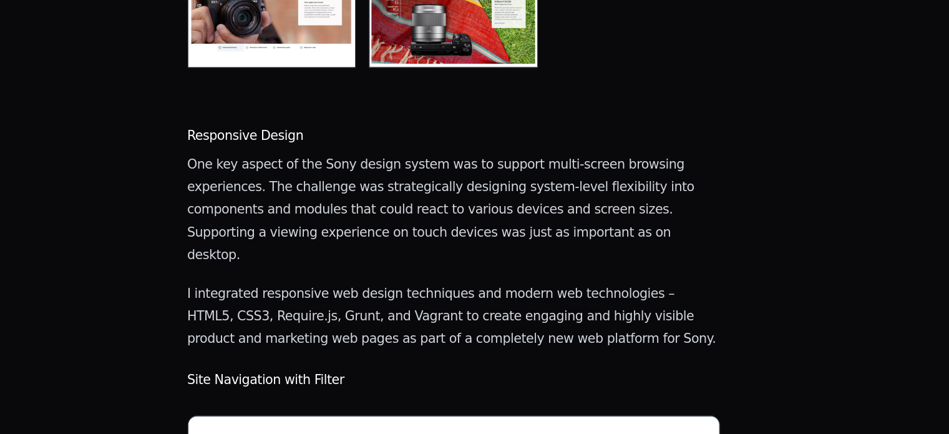
click at [390, 260] on p "I integrated responsive web design techniques and modern web technologies – HTM…" at bounding box center [451, 286] width 413 height 52
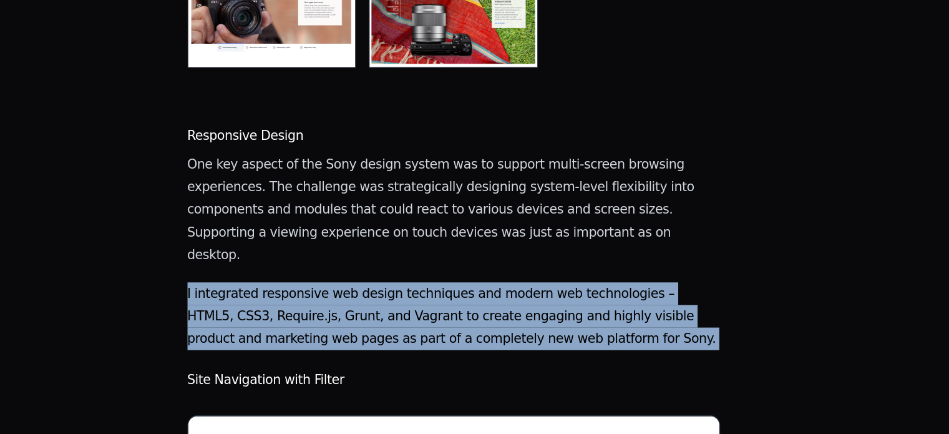
click at [390, 260] on p "I integrated responsive web design techniques and modern web technologies – HTM…" at bounding box center [451, 286] width 413 height 52
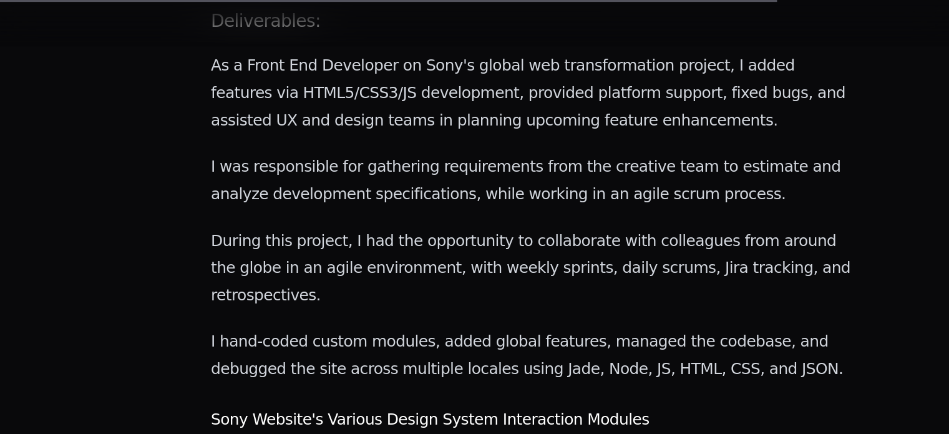
scroll to position [1220, 0]
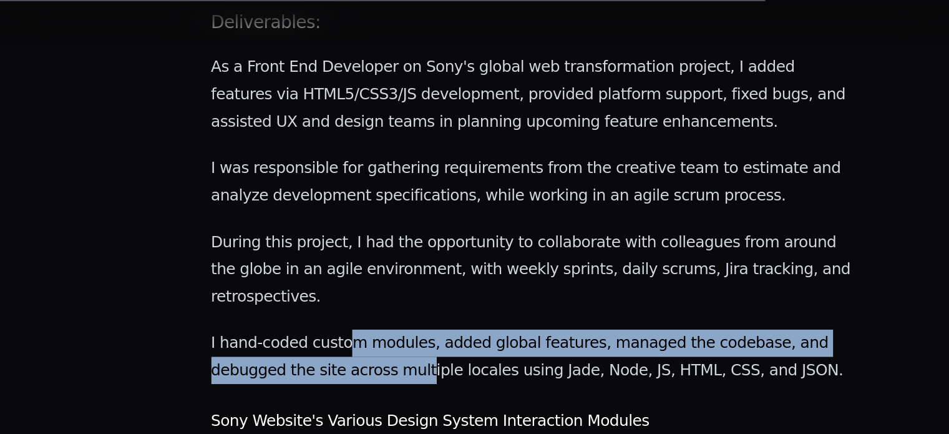
drag, startPoint x: 328, startPoint y: 138, endPoint x: 387, endPoint y: 178, distance: 71.5
click at [387, 178] on main "Sony's global marketing website reimagined with immersive experiences and modul…" at bounding box center [451, 35] width 413 height 2221
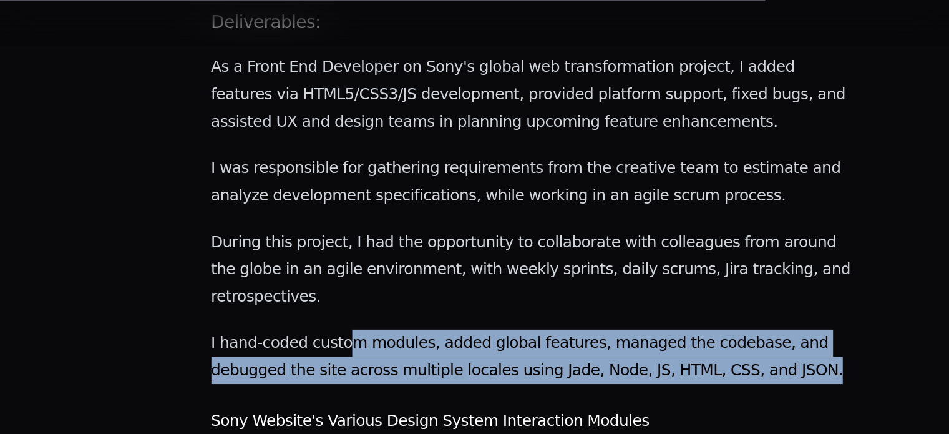
click at [387, 212] on p "I hand-coded custom modules, added global features, managed the codebase, and d…" at bounding box center [451, 229] width 413 height 35
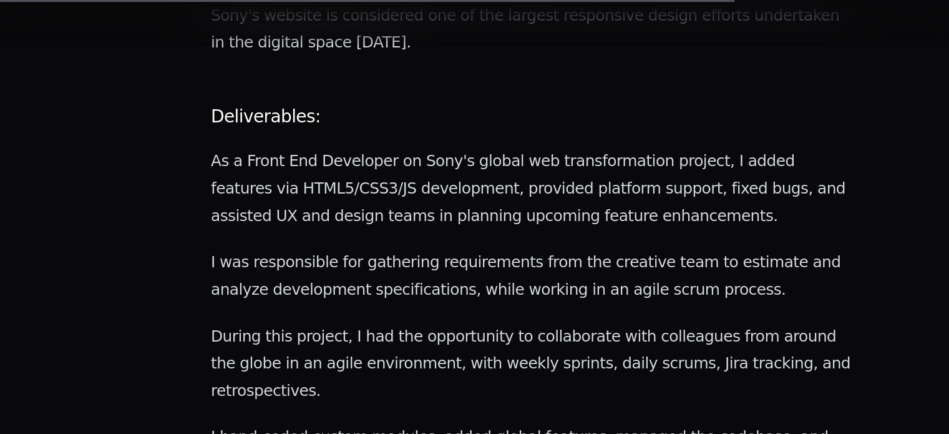
scroll to position [1159, 0]
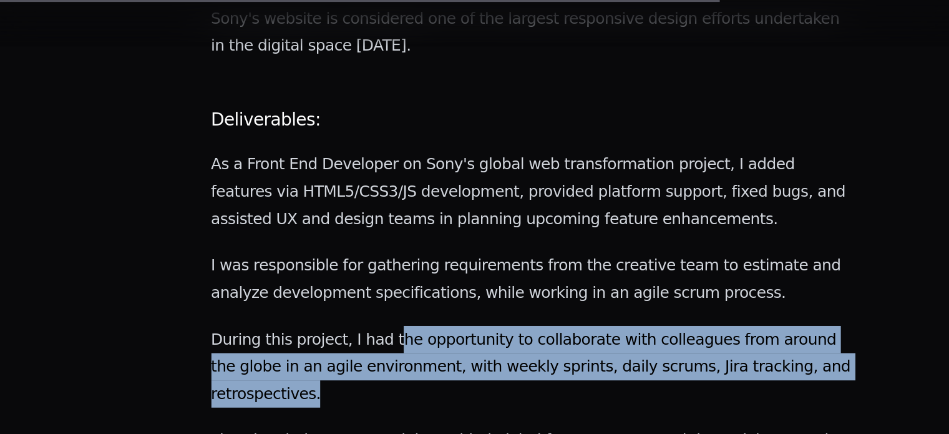
drag, startPoint x: 387, startPoint y: 178, endPoint x: 339, endPoint y: 116, distance: 78.3
click at [339, 116] on main "Sony's global marketing website reimagined with immersive experiences and modul…" at bounding box center [451, 97] width 413 height 2221
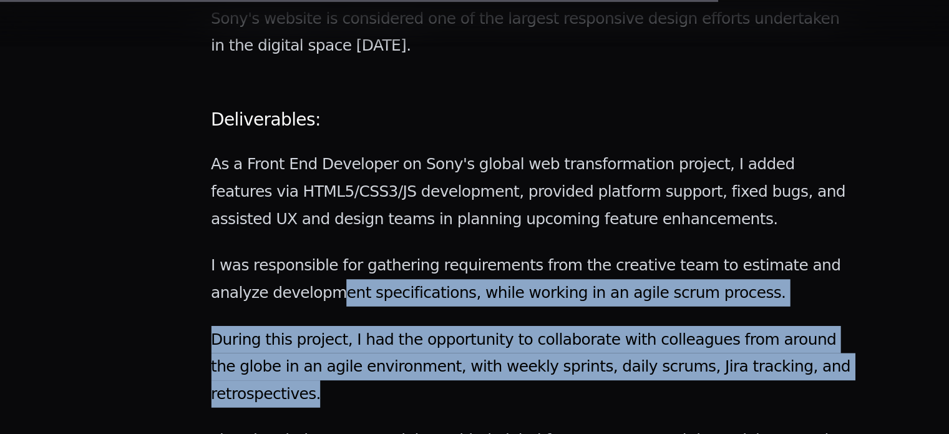
click at [339, 162] on p "I was responsible for gathering requirements from the creative team to estimate…" at bounding box center [451, 179] width 413 height 35
drag, startPoint x: 339, startPoint y: 116, endPoint x: 413, endPoint y: 195, distance: 107.8
click at [413, 195] on main "Sony's global marketing website reimagined with immersive experiences and modul…" at bounding box center [451, 97] width 413 height 2221
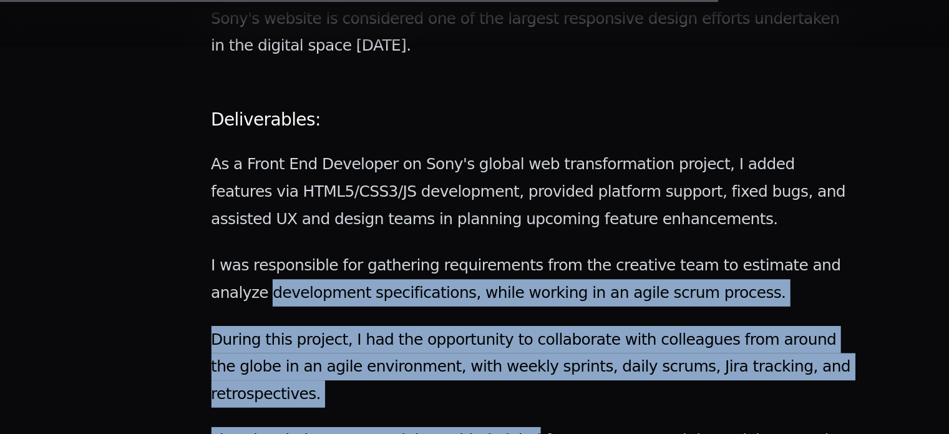
click at [413, 195] on main "Sony's global marketing website reimagined with immersive experiences and modul…" at bounding box center [451, 97] width 413 height 2221
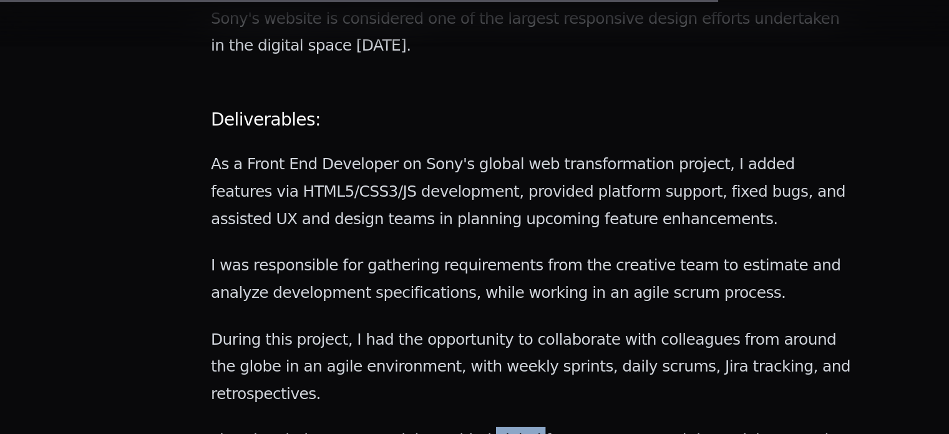
click at [413, 195] on main "Sony's global marketing website reimagined with immersive experiences and modul…" at bounding box center [451, 97] width 413 height 2221
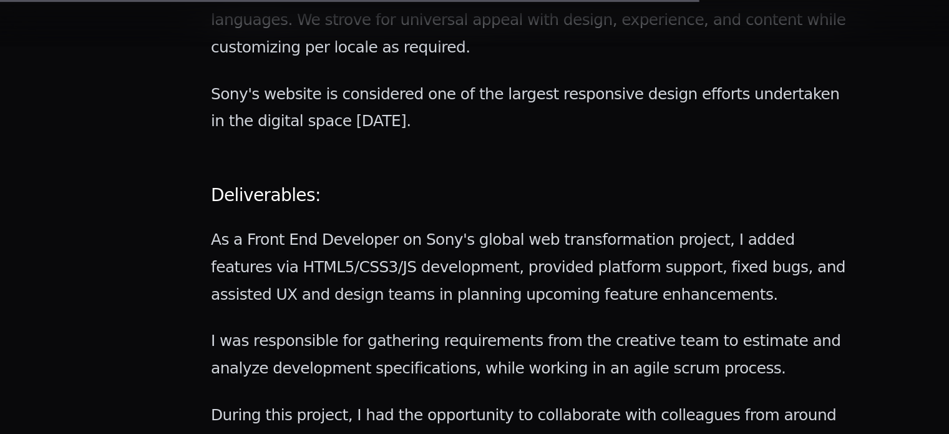
scroll to position [1095, 0]
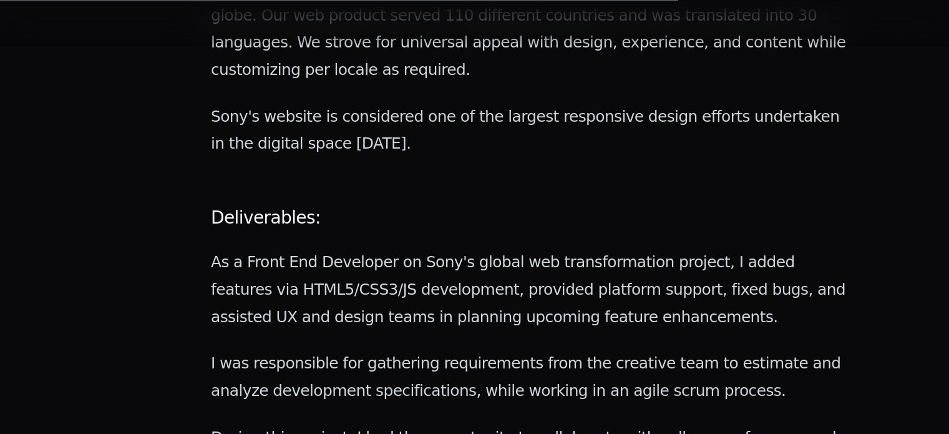
click at [413, 195] on main "Sony's global marketing website reimagined with immersive experiences and modul…" at bounding box center [451, 161] width 413 height 2221
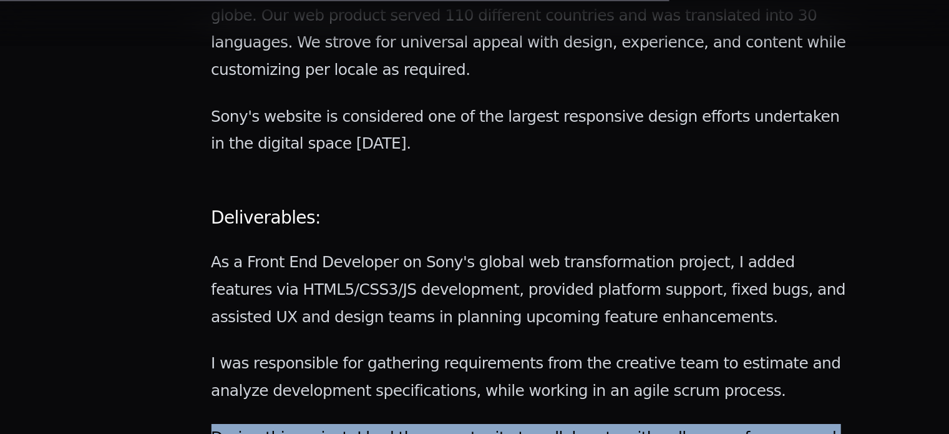
click at [413, 195] on main "Sony's global marketing website reimagined with immersive experiences and modul…" at bounding box center [451, 161] width 413 height 2221
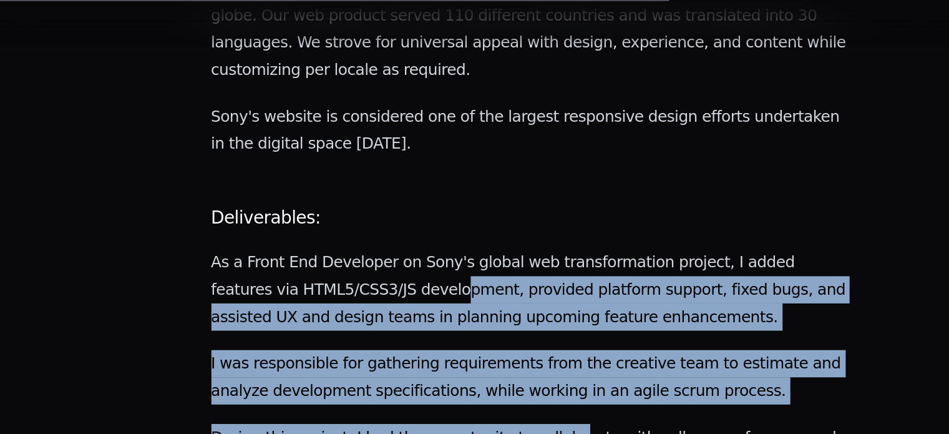
drag, startPoint x: 390, startPoint y: 117, endPoint x: 461, endPoint y: 210, distance: 116.6
click at [461, 210] on main "Sony's global marketing website reimagined with immersive experiences and modul…" at bounding box center [451, 161] width 413 height 2221
click at [461, 273] on p "During this project, I had the opportunity to collaborate with colleagues from …" at bounding box center [451, 299] width 413 height 52
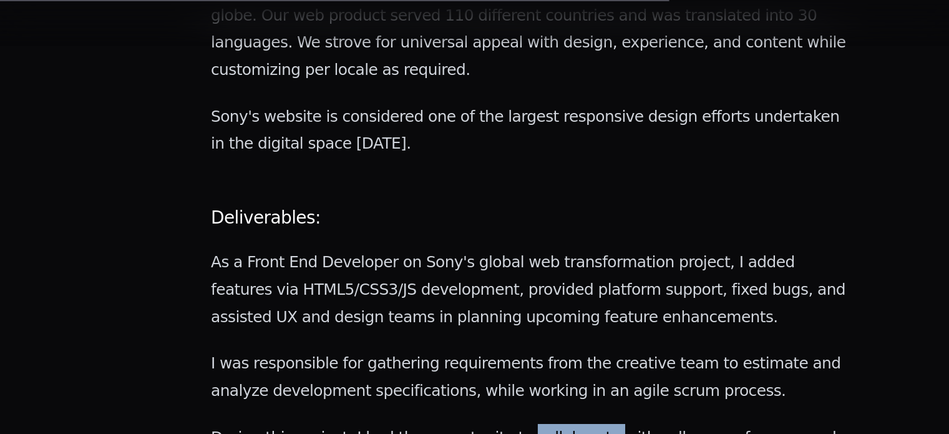
click at [461, 273] on p "During this project, I had the opportunity to collaborate with colleagues from …" at bounding box center [451, 299] width 413 height 52
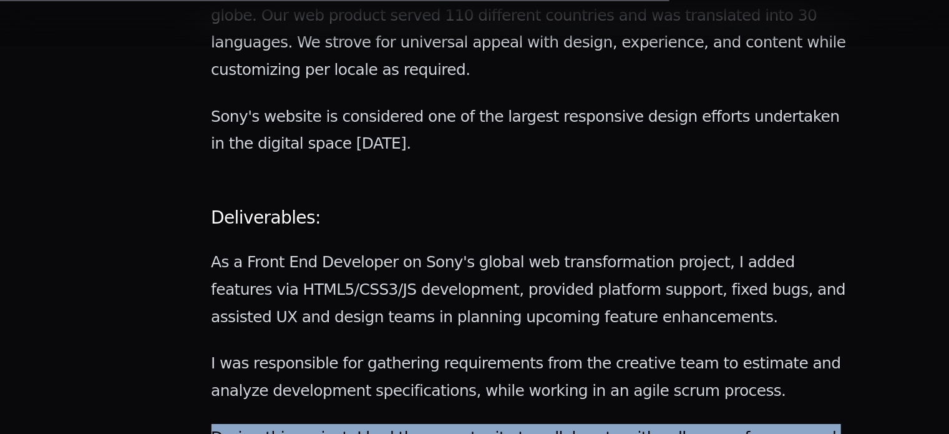
click at [461, 273] on p "During this project, I had the opportunity to collaborate with colleagues from …" at bounding box center [451, 299] width 413 height 52
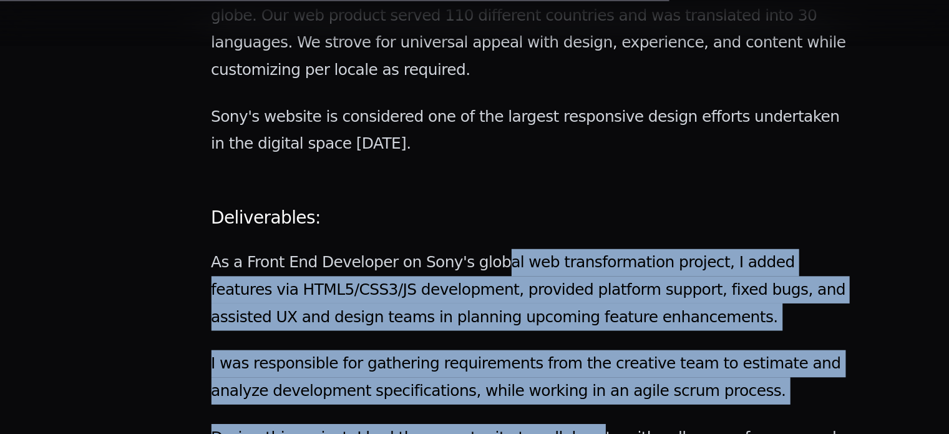
drag, startPoint x: 416, startPoint y: 97, endPoint x: 473, endPoint y: 217, distance: 132.3
click at [473, 217] on main "Sony's global marketing website reimagined with immersive experiences and modul…" at bounding box center [451, 161] width 413 height 2221
click at [473, 273] on p "During this project, I had the opportunity to collaborate with colleagues from …" at bounding box center [451, 299] width 413 height 52
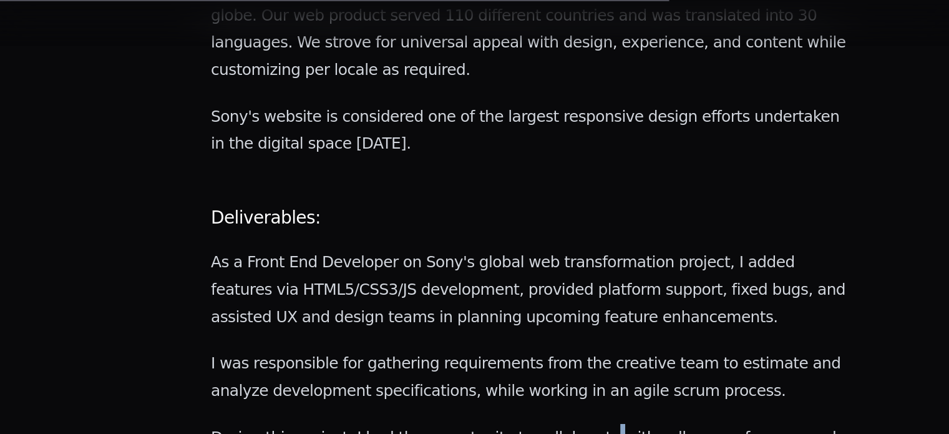
click at [473, 273] on p "During this project, I had the opportunity to collaborate with colleagues from …" at bounding box center [451, 299] width 413 height 52
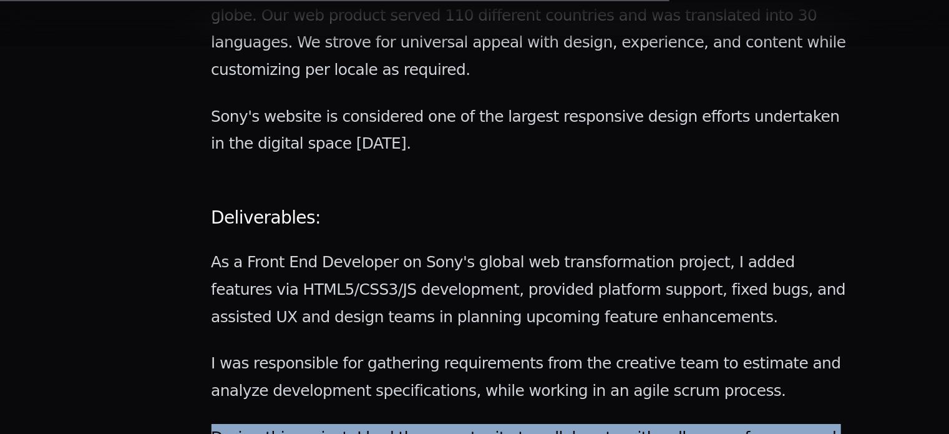
click at [473, 273] on p "During this project, I had the opportunity to collaborate with colleagues from …" at bounding box center [451, 299] width 413 height 52
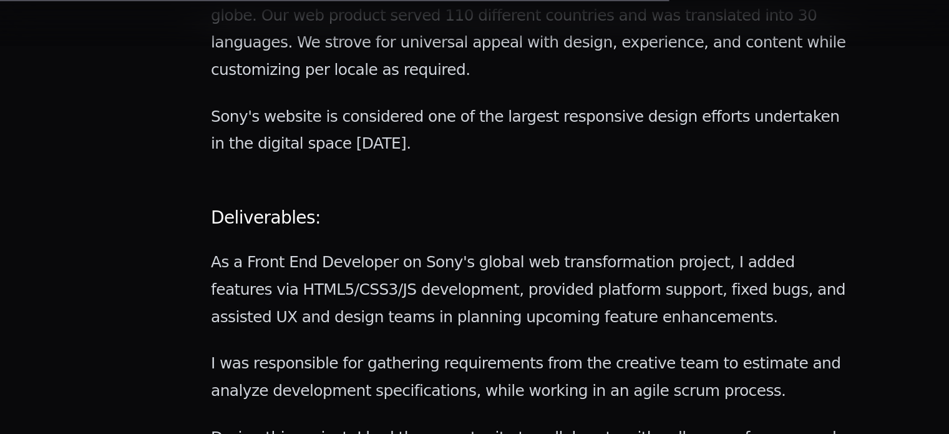
click at [424, 144] on main "Sony's global marketing website reimagined with immersive experiences and modul…" at bounding box center [451, 161] width 413 height 2221
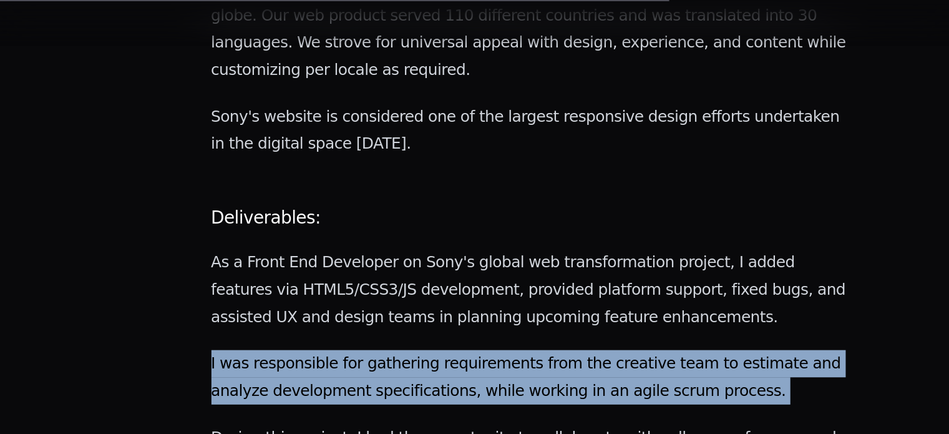
click at [424, 144] on main "Sony's global marketing website reimagined with immersive experiences and modul…" at bounding box center [451, 161] width 413 height 2221
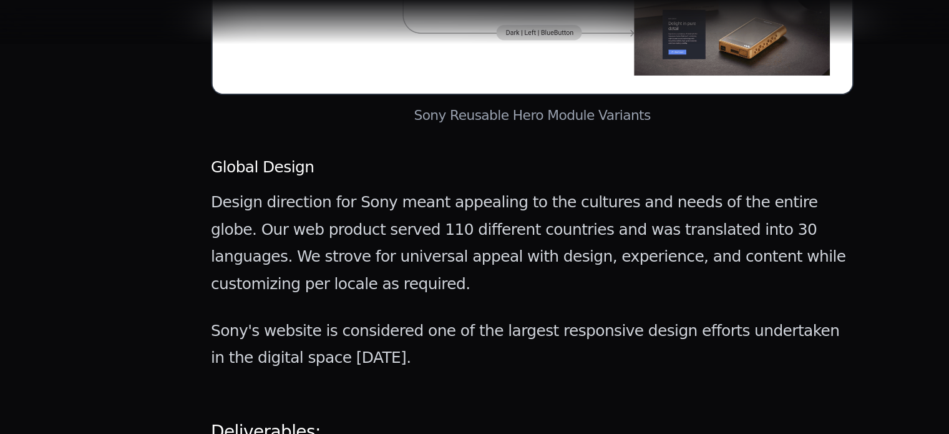
scroll to position [956, 0]
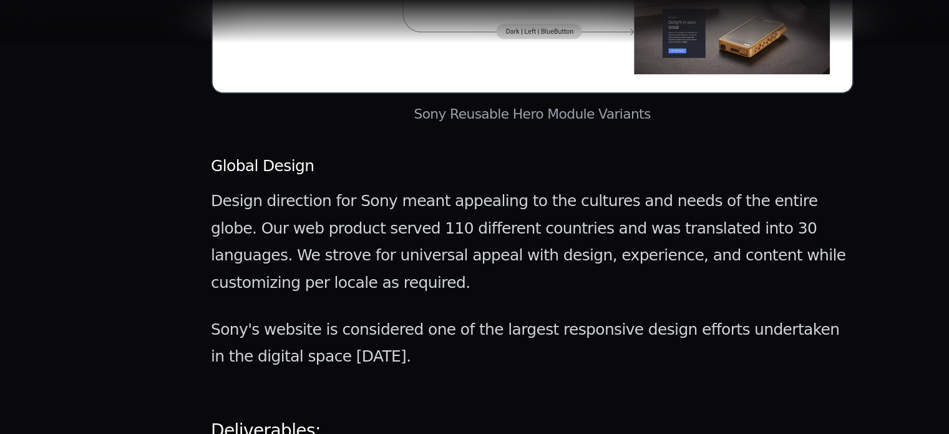
click at [424, 205] on p "Sony's website is considered one of the largest responsive design efforts under…" at bounding box center [451, 222] width 413 height 35
click at [393, 123] on p "Design direction for Sony meant appealing to the cultures and needs of the enti…" at bounding box center [451, 158] width 413 height 70
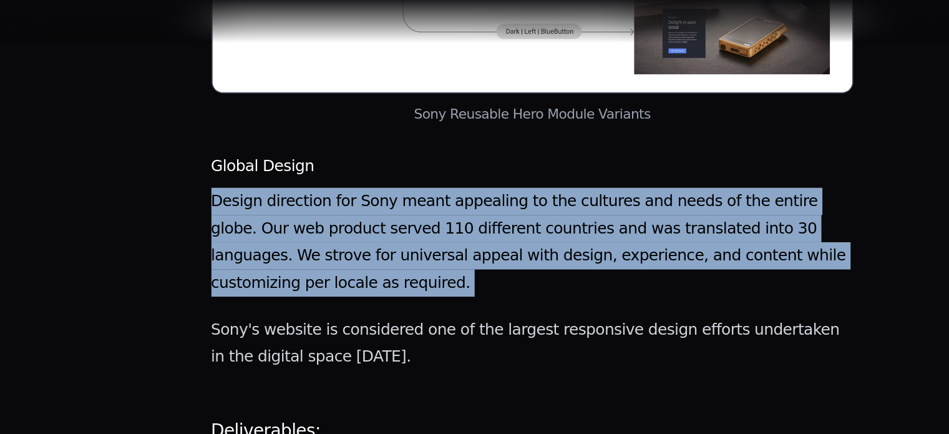
click at [393, 123] on p "Design direction for Sony meant appealing to the cultures and needs of the enti…" at bounding box center [451, 158] width 413 height 70
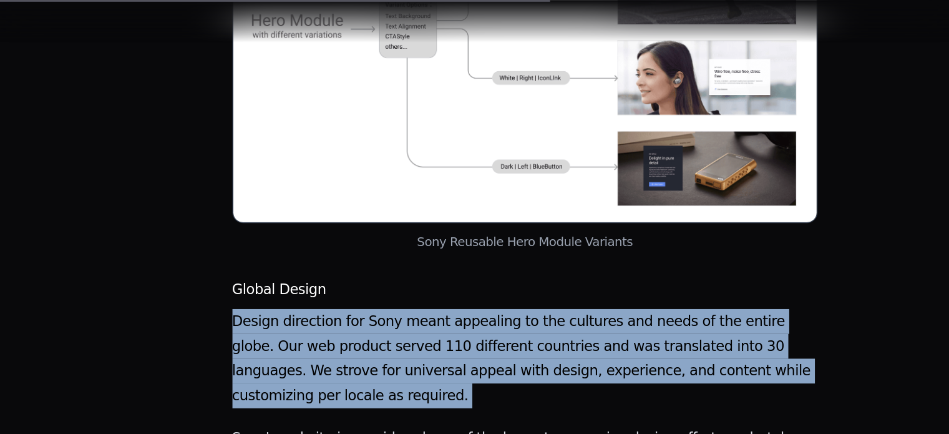
scroll to position [846, 0]
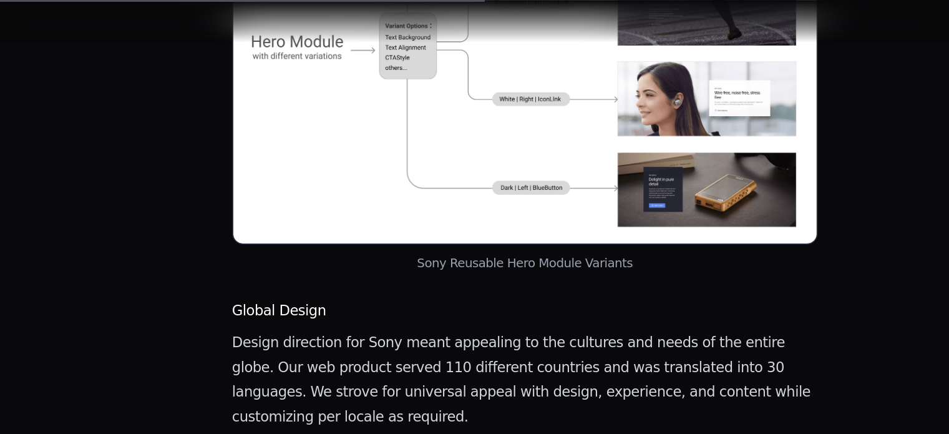
click at [393, 105] on figure "Sony Reusable Hero Module Variants" at bounding box center [451, 49] width 413 height 286
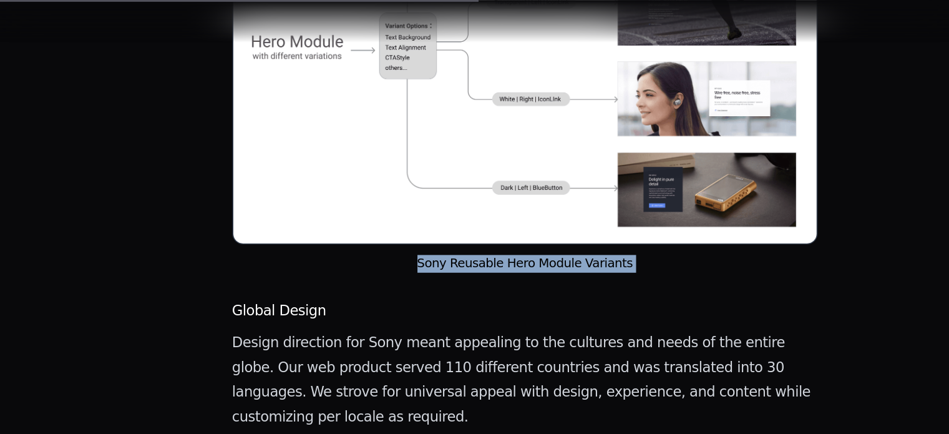
click at [393, 105] on figure "Sony Reusable Hero Module Variants" at bounding box center [451, 49] width 413 height 286
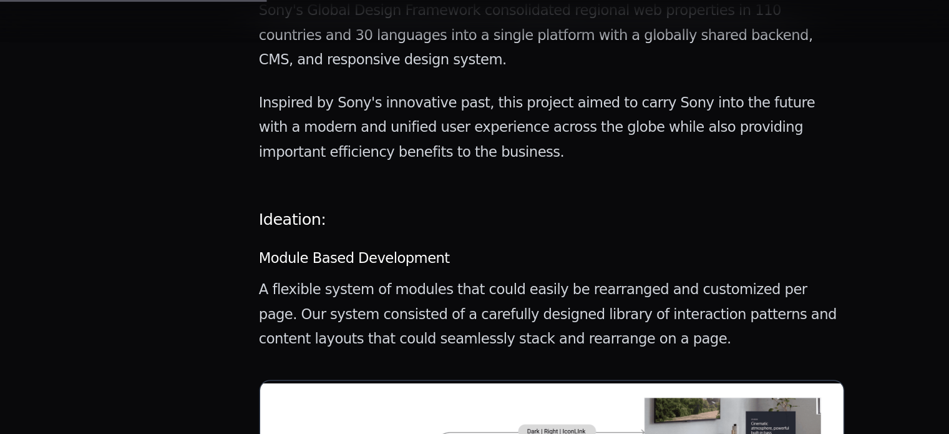
scroll to position [481, 0]
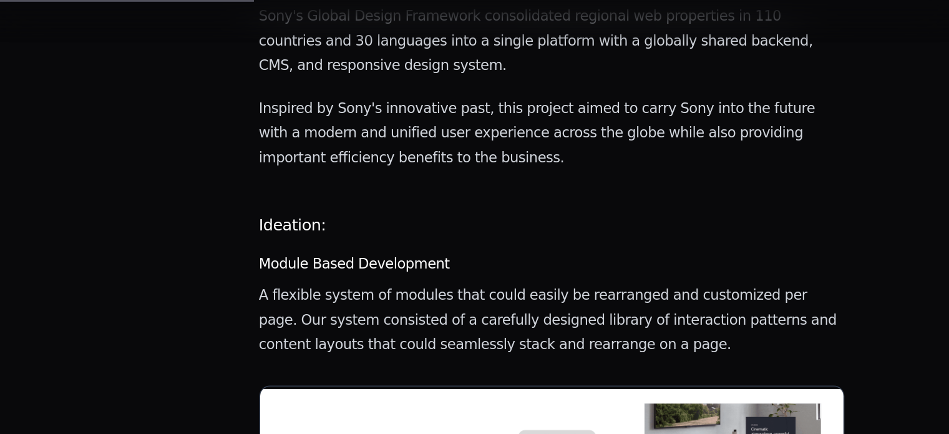
click at [436, 199] on p "A flexible system of modules that could easily be rearranged and customized per…" at bounding box center [451, 225] width 413 height 52
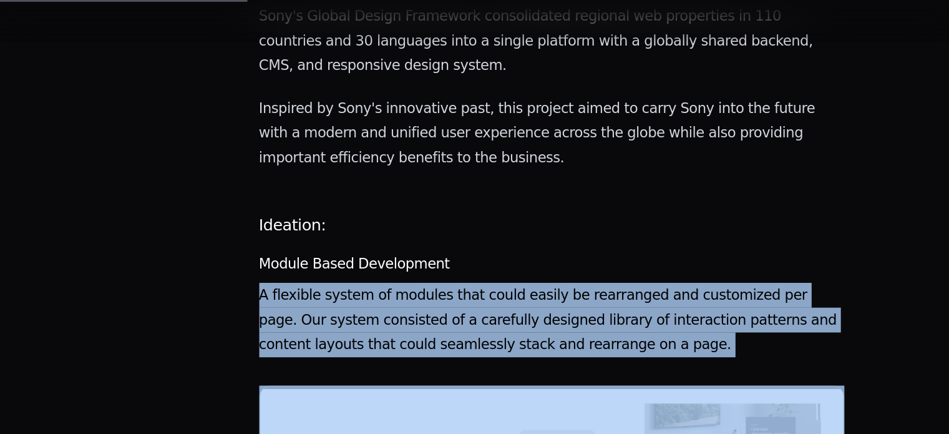
click at [436, 199] on p "A flexible system of modules that could easily be rearranged and customized per…" at bounding box center [451, 225] width 413 height 52
click at [378, 199] on p "A flexible system of modules that could easily be rearranged and customized per…" at bounding box center [451, 225] width 413 height 52
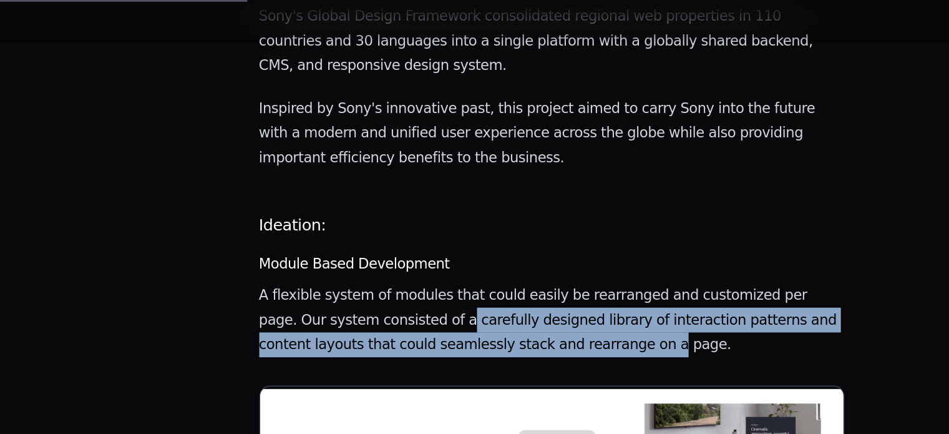
drag, startPoint x: 378, startPoint y: 190, endPoint x: 522, endPoint y: 213, distance: 145.5
click at [522, 213] on p "A flexible system of modules that could easily be rearranged and customized per…" at bounding box center [451, 225] width 413 height 52
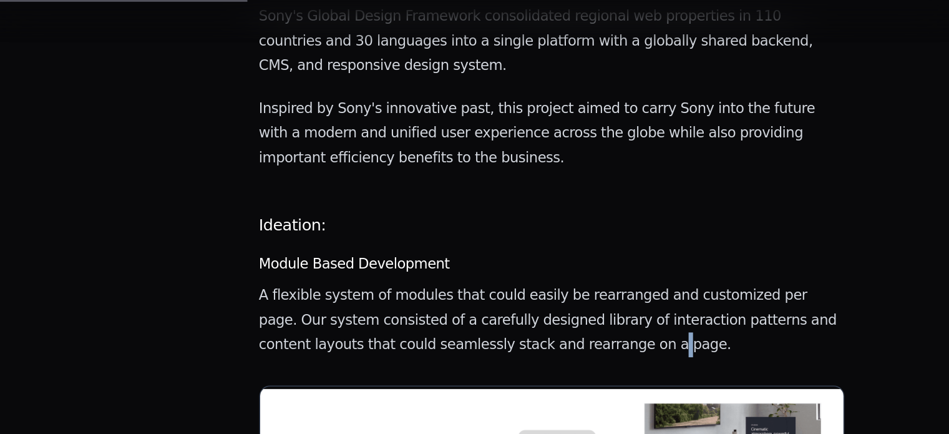
click at [522, 213] on p "A flexible system of modules that could easily be rearranged and customized per…" at bounding box center [451, 225] width 413 height 52
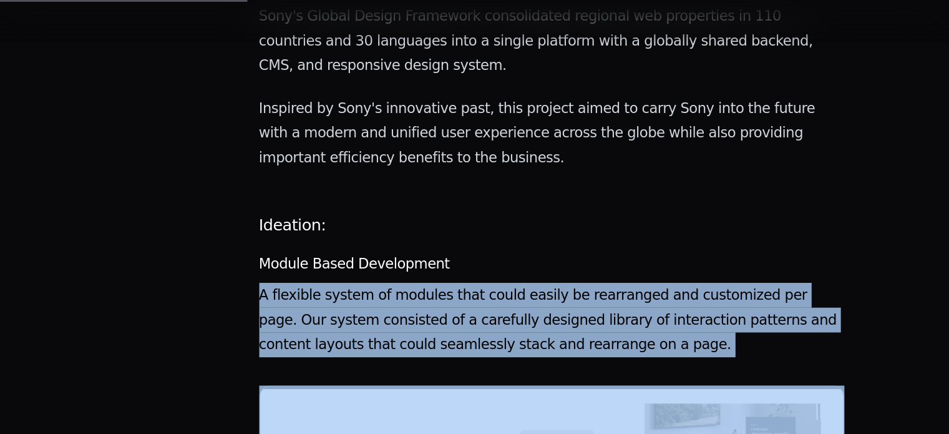
click at [522, 213] on p "A flexible system of modules that could easily be rearranged and customized per…" at bounding box center [451, 225] width 413 height 52
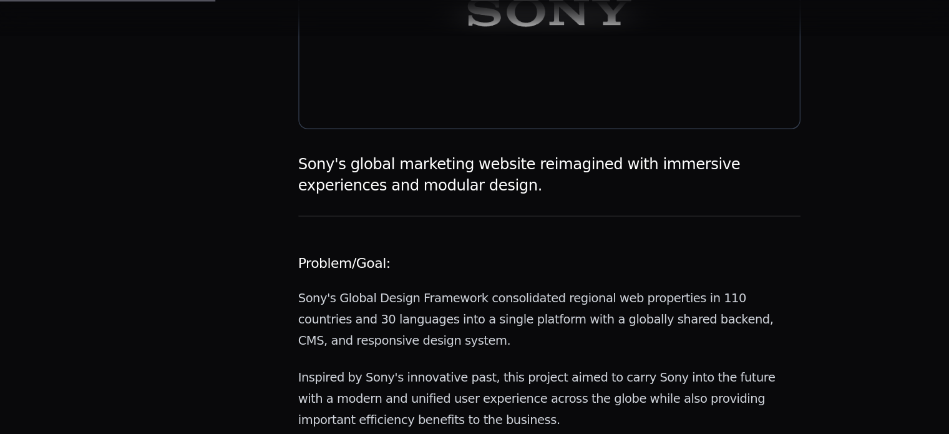
scroll to position [228, 0]
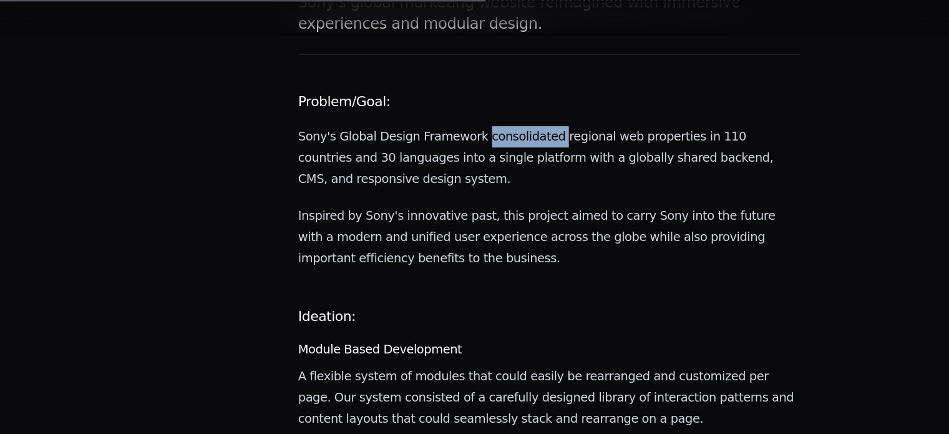
scroll to position [0, 0]
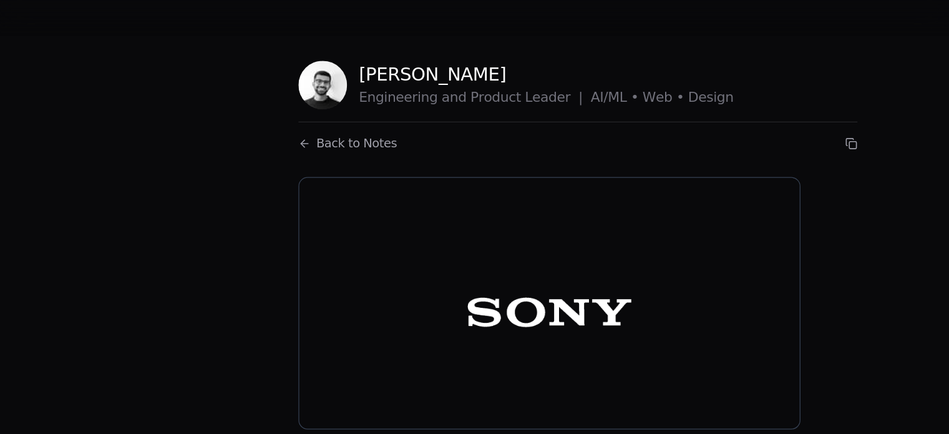
click at [285, 114] on span "Back to Notes" at bounding box center [293, 117] width 66 height 15
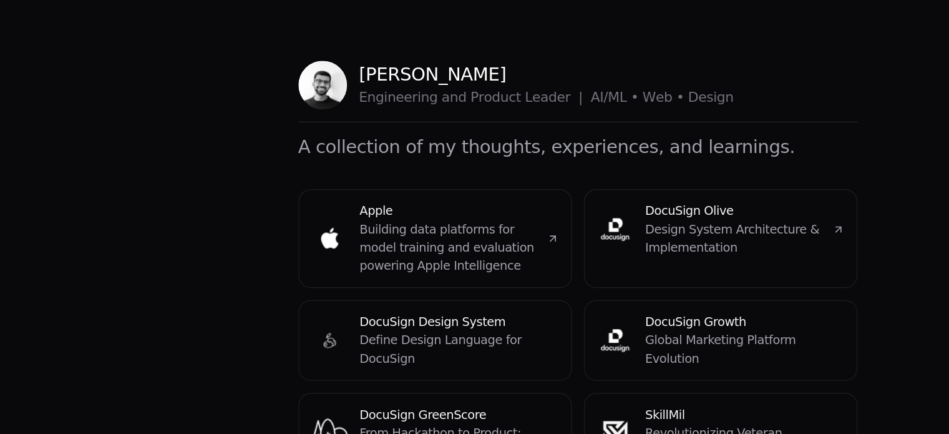
click at [360, 75] on span at bounding box center [361, 79] width 3 height 17
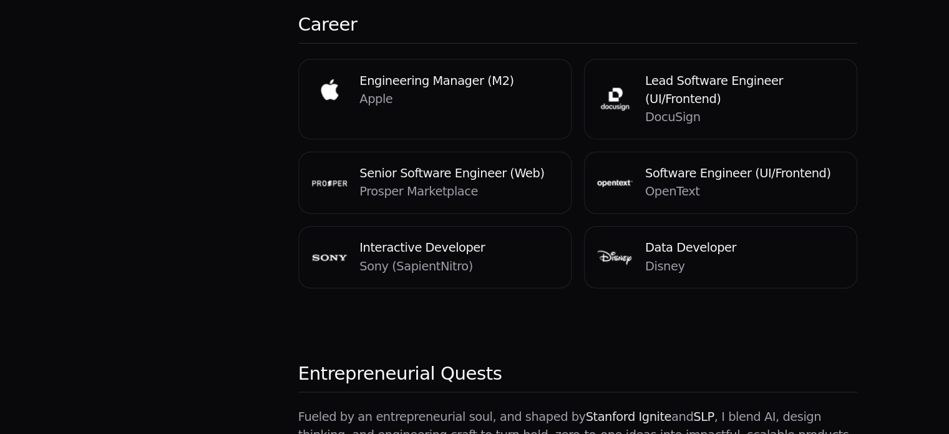
scroll to position [221, 0]
click at [576, 212] on div "Software Engineer (UI/Frontend) OpenText" at bounding box center [592, 227] width 223 height 50
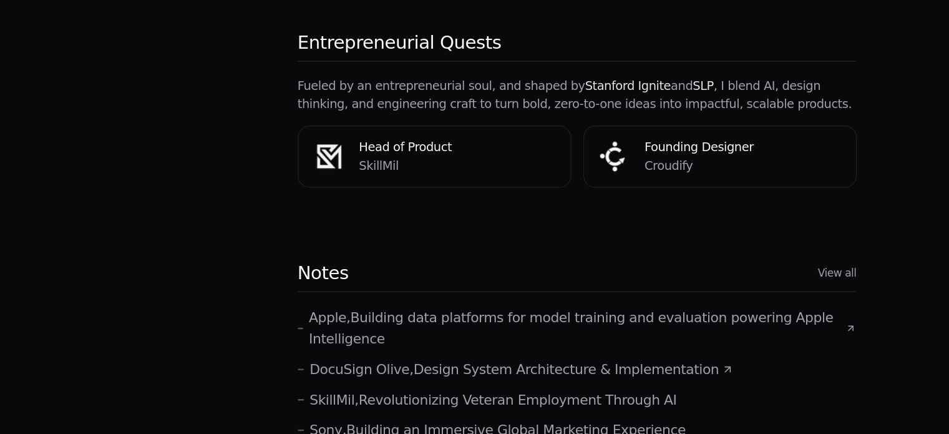
scroll to position [497, 0]
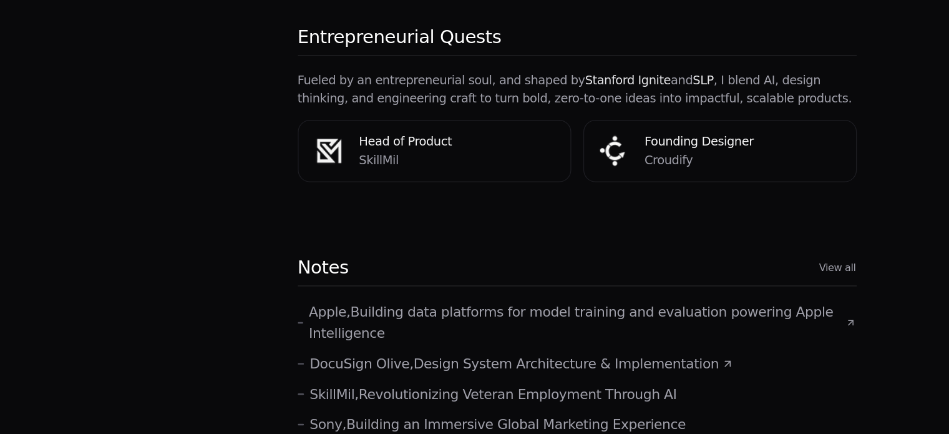
click at [695, 291] on link "View all" at bounding box center [689, 297] width 30 height 12
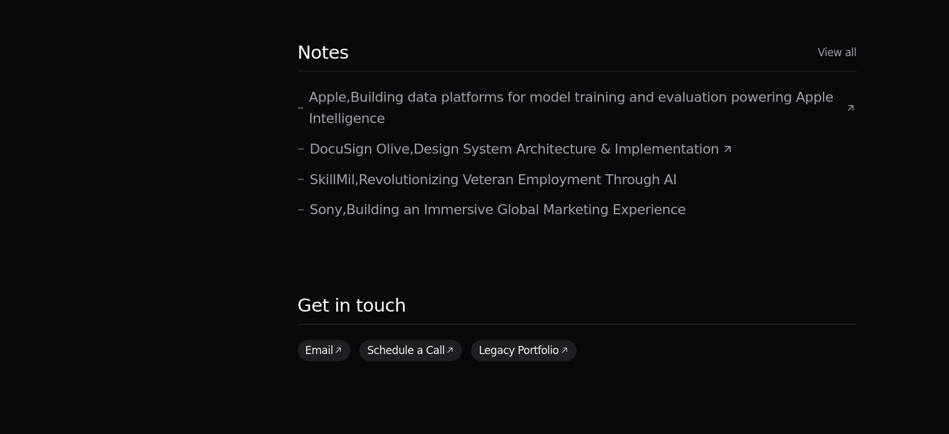
scroll to position [677, 0]
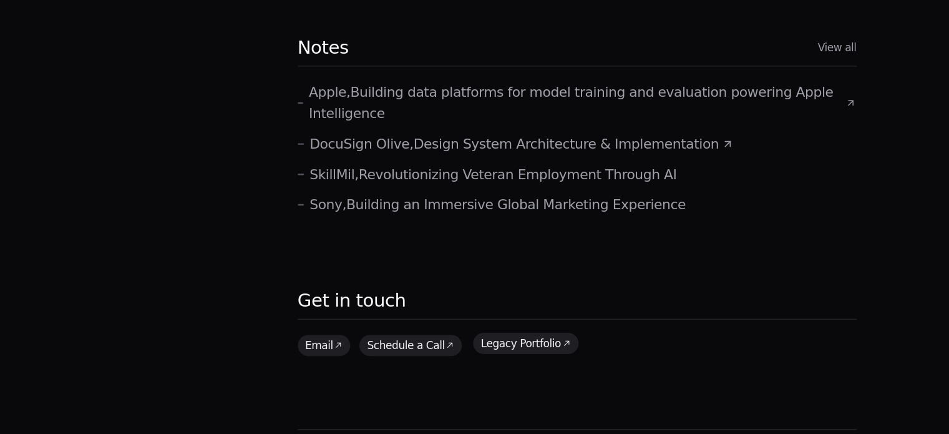
click at [423, 350] on link "Legacy Portfolio" at bounding box center [433, 358] width 86 height 17
click at [514, 314] on h2 "Get in touch" at bounding box center [474, 327] width 459 height 26
click at [473, 212] on p "SkillMil , Revolutionizing Veteran Employment Through AI" at bounding box center [406, 220] width 302 height 17
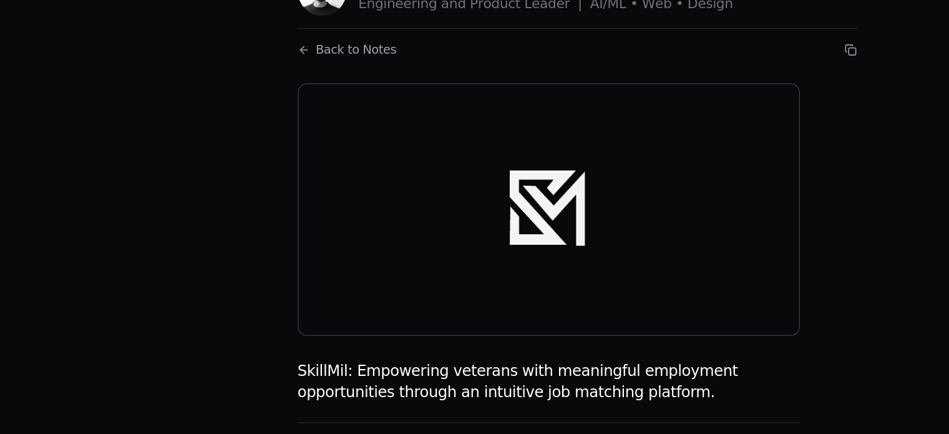
click at [473, 186] on img at bounding box center [451, 248] width 413 height 207
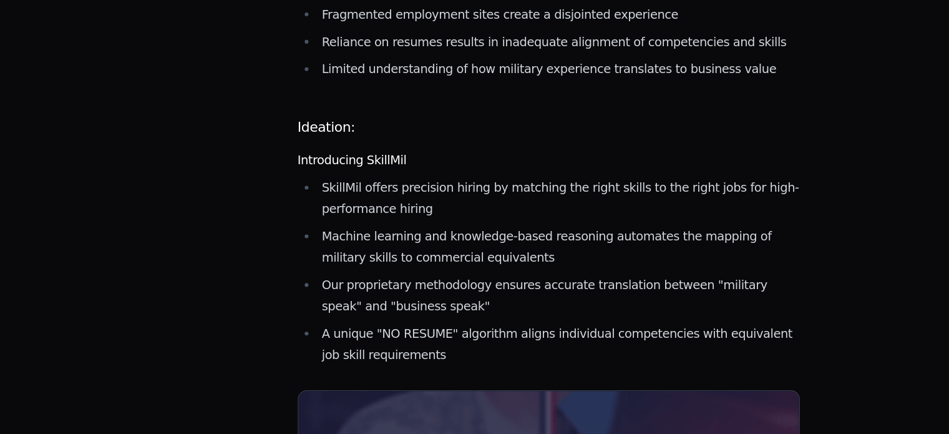
scroll to position [959, 0]
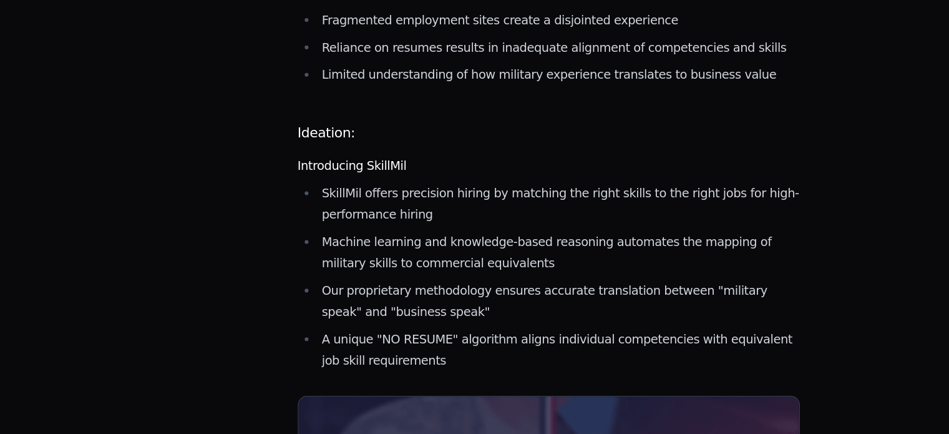
click at [463, 258] on li "SkillMil offers precision hiring by matching the right skills to the right jobs…" at bounding box center [460, 240] width 397 height 35
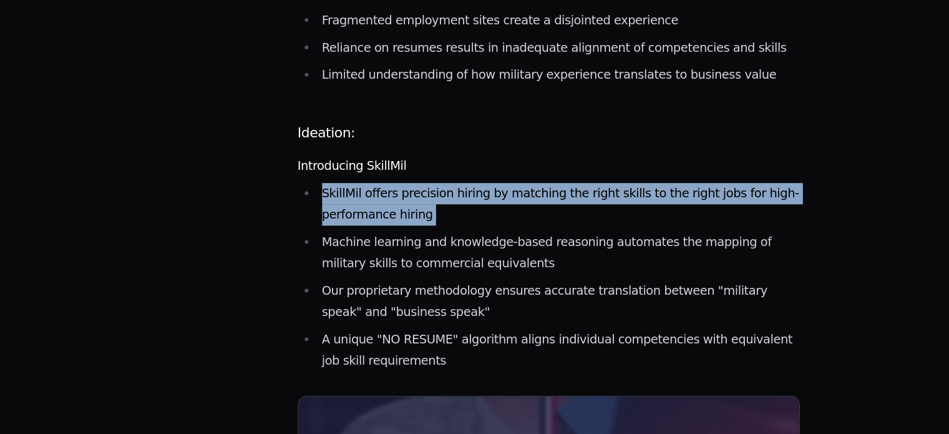
click at [463, 258] on li "SkillMil offers precision hiring by matching the right skills to the right jobs…" at bounding box center [460, 240] width 397 height 35
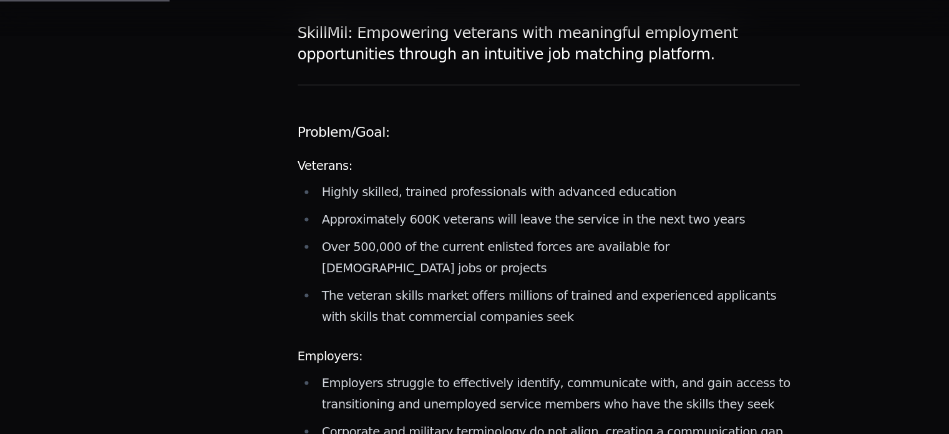
scroll to position [0, 0]
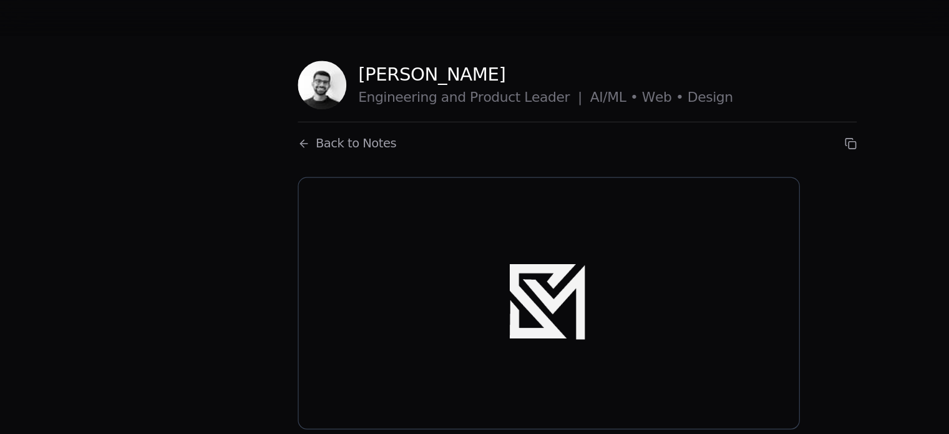
click at [299, 114] on span "Back to Notes" at bounding box center [293, 117] width 66 height 15
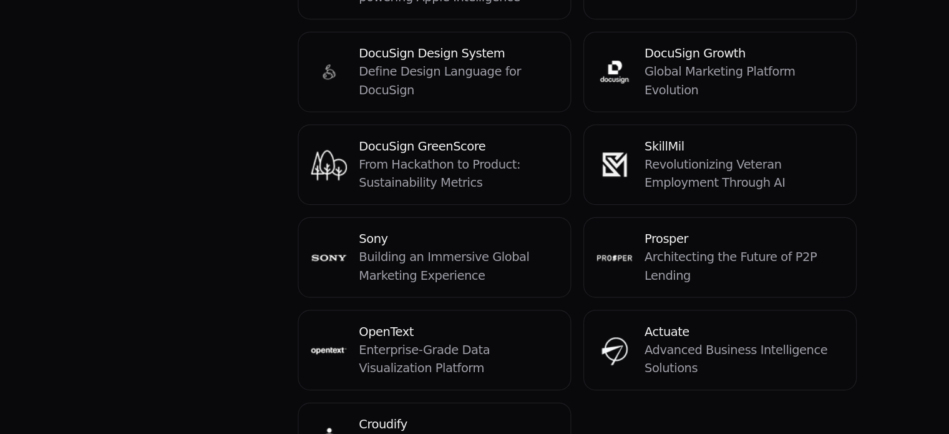
scroll to position [144, 0]
click at [371, 290] on p "Building an Immersive Global Marketing Experience" at bounding box center [378, 295] width 164 height 30
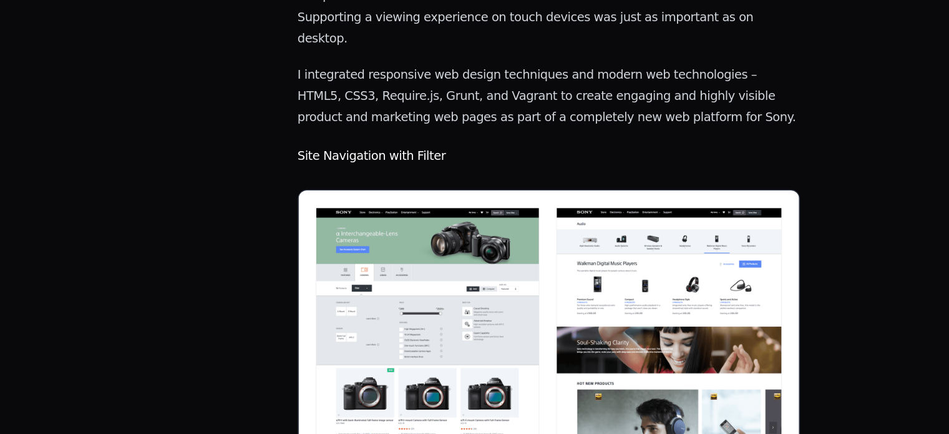
scroll to position [1927, 0]
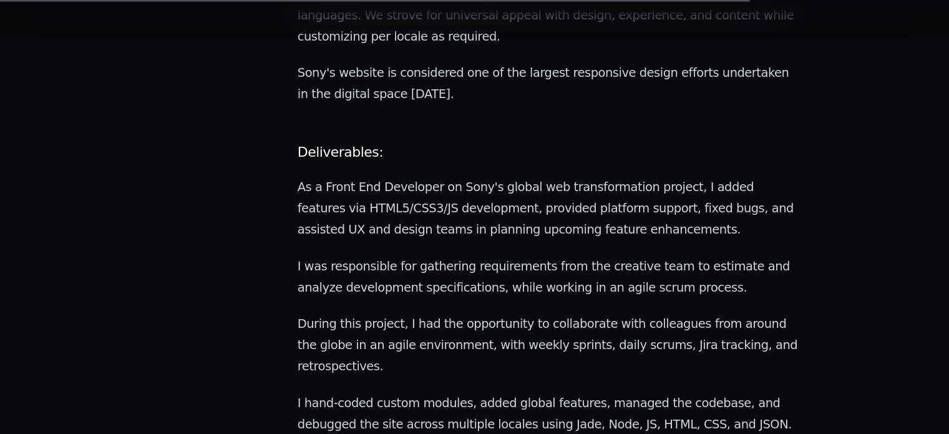
scroll to position [1072, 0]
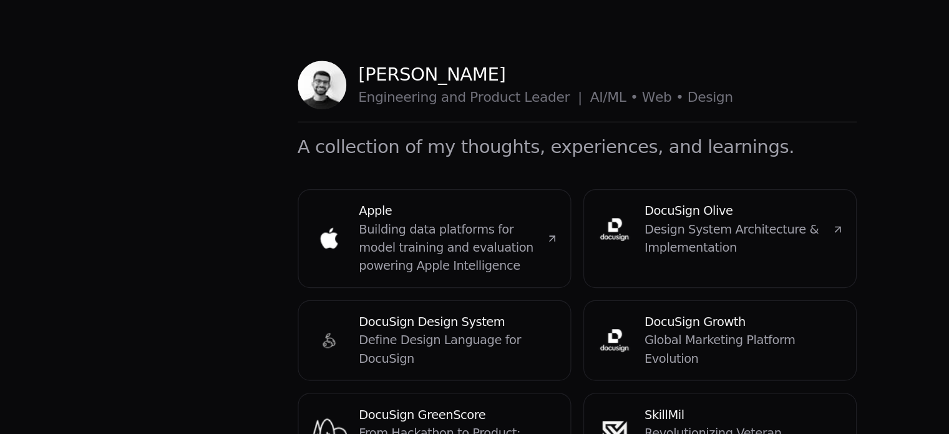
click at [327, 65] on p "[PERSON_NAME]" at bounding box center [449, 61] width 308 height 20
